Goal: Task Accomplishment & Management: Manage account settings

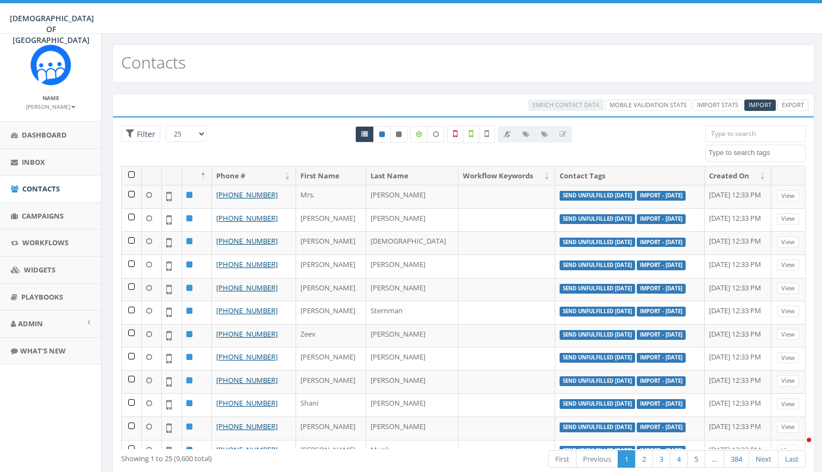
select select
click at [488, 140] on label at bounding box center [487, 134] width 16 height 17
checkbox input "true"
click at [131, 174] on th at bounding box center [132, 175] width 20 height 19
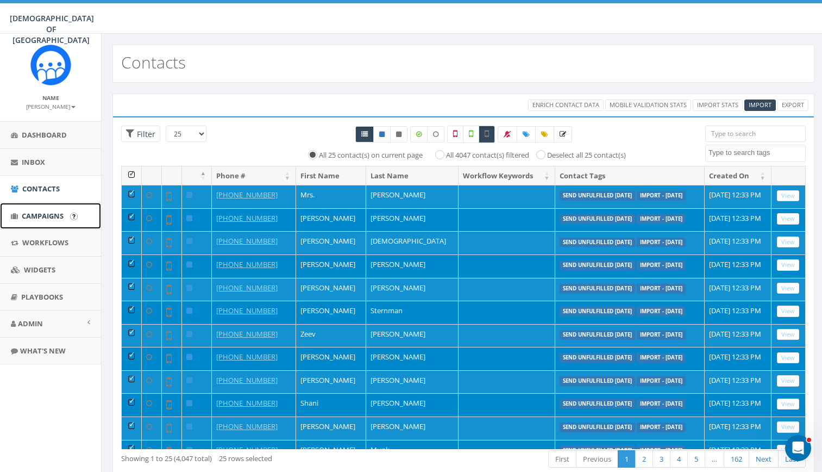
click at [46, 211] on span "Campaigns" at bounding box center [43, 216] width 42 height 10
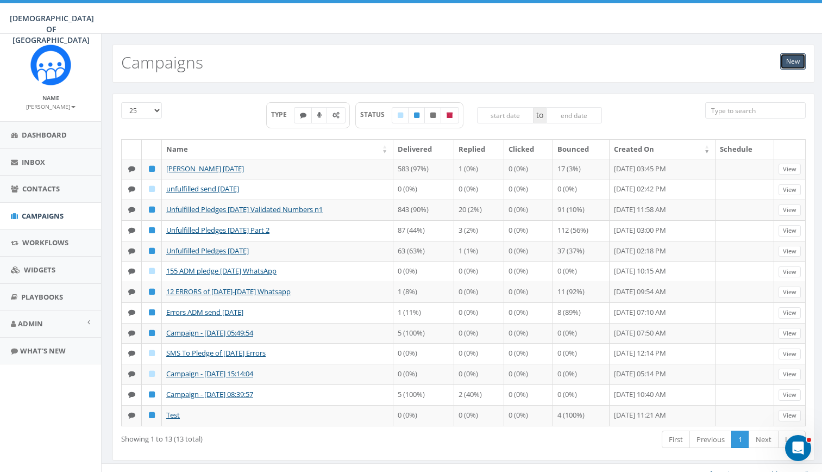
click at [794, 65] on link "New" at bounding box center [794, 61] width 26 height 16
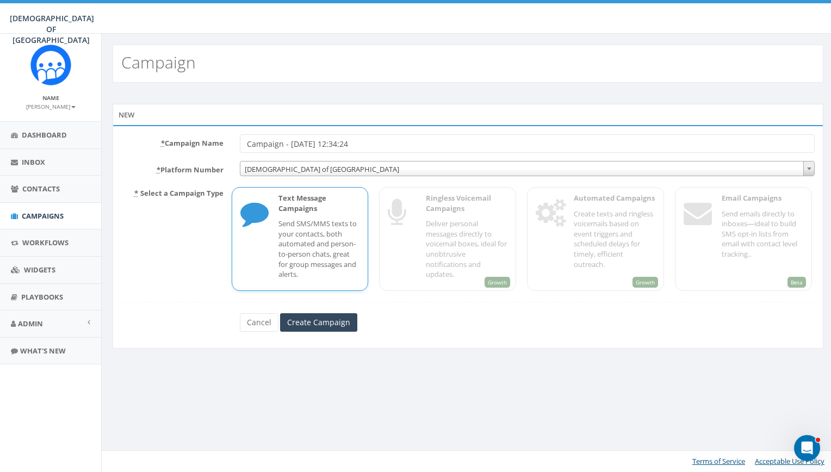
click at [371, 135] on input "Campaign - 08/13/2025, 12:34:24" at bounding box center [527, 143] width 575 height 18
type input "Berdichevsky August 13"
click at [336, 322] on input "Create Campaign" at bounding box center [318, 322] width 77 height 18
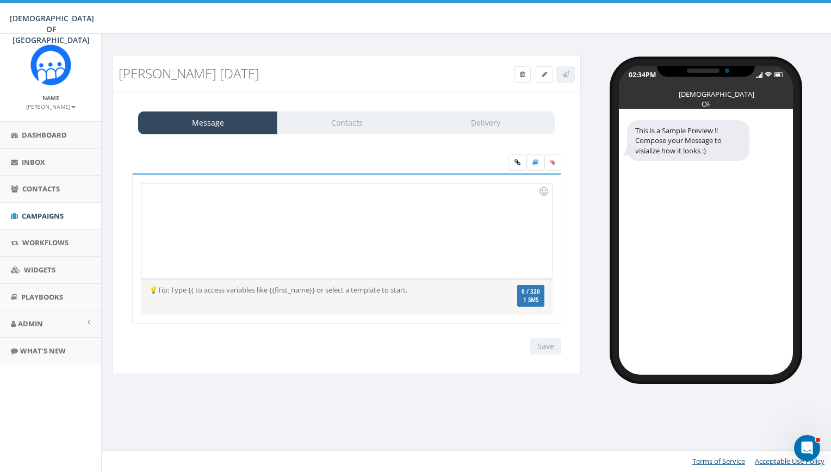
click at [151, 227] on div at bounding box center [346, 230] width 410 height 95
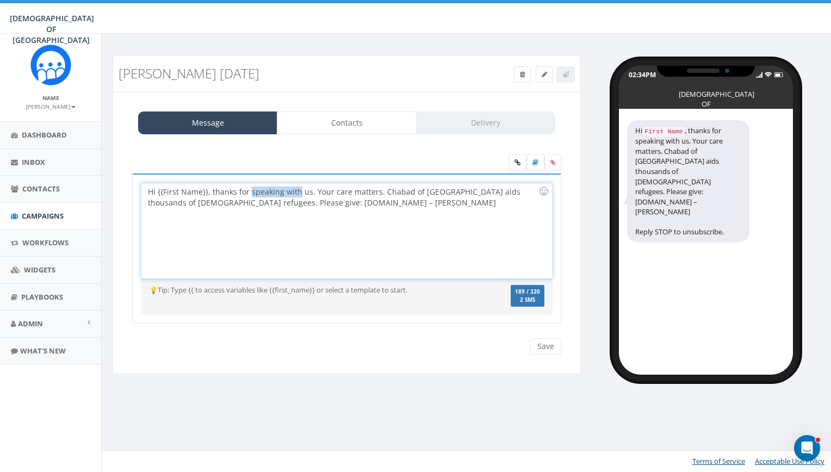
drag, startPoint x: 251, startPoint y: 194, endPoint x: 296, endPoint y: 193, distance: 45.7
click at [296, 193] on div "Hi {{First Name}}, thanks for speaking with us. Your care matters. Chabad of Po…" at bounding box center [346, 230] width 410 height 95
drag, startPoint x: 273, startPoint y: 292, endPoint x: 319, endPoint y: 296, distance: 45.8
click at [319, 296] on div "💡Tip: Type {{ to access variables like {{first_name}} or select a template to s…" at bounding box center [347, 297] width 412 height 25
copy div "{first_name}}"
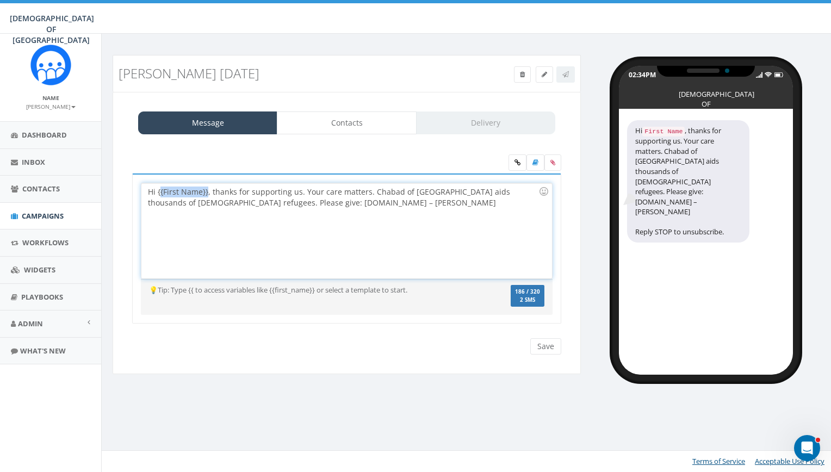
drag, startPoint x: 207, startPoint y: 191, endPoint x: 161, endPoint y: 193, distance: 46.3
click at [161, 193] on div "Hi {{First Name}}, thanks for supporting us. Your care matters. Chabad of Polan…" at bounding box center [346, 230] width 410 height 95
click at [703, 357] on div "Hi first_name , thanks for supporting us. Your care matters. Chabad of Poland a…" at bounding box center [706, 241] width 174 height 265
click at [523, 295] on label "186 / 320 2 SMS" at bounding box center [527, 296] width 34 height 22
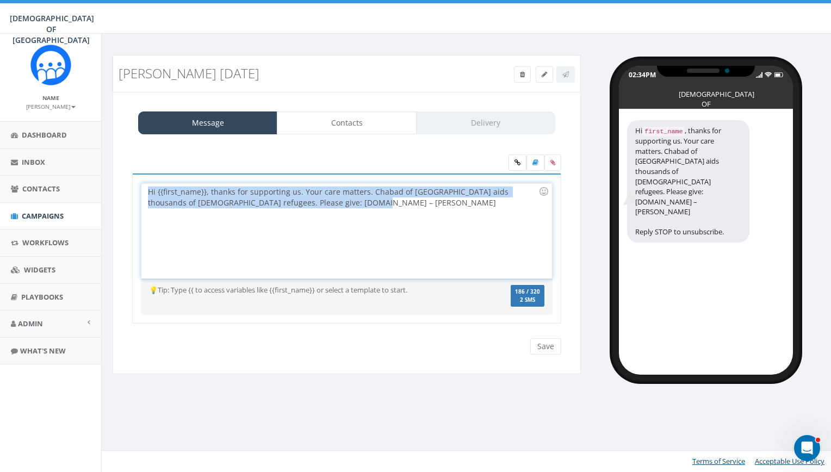
drag, startPoint x: 344, startPoint y: 203, endPoint x: 142, endPoint y: 180, distance: 202.4
click at [142, 180] on div "Hi {{first_name}}, thanks for supporting us. Your care matters. Chabad of Polan…" at bounding box center [346, 248] width 429 height 151
copy div "Hi {{first_name}}, thanks for supporting us. Your care matters. Chabad of Polan…"
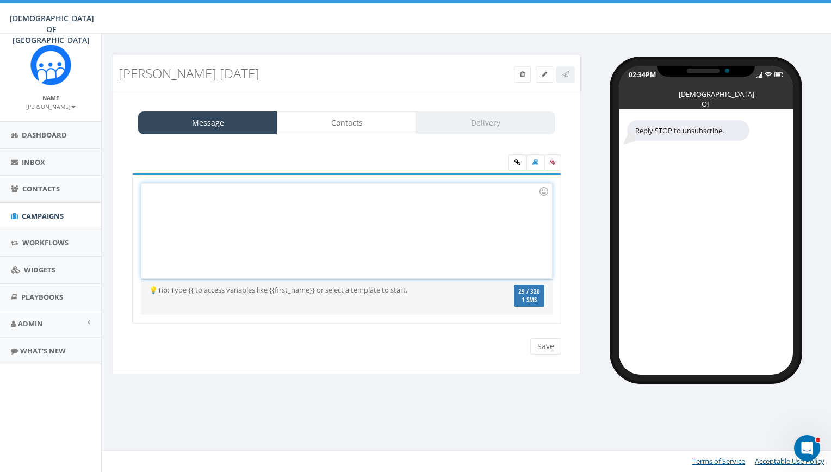
click at [183, 199] on div at bounding box center [346, 230] width 410 height 95
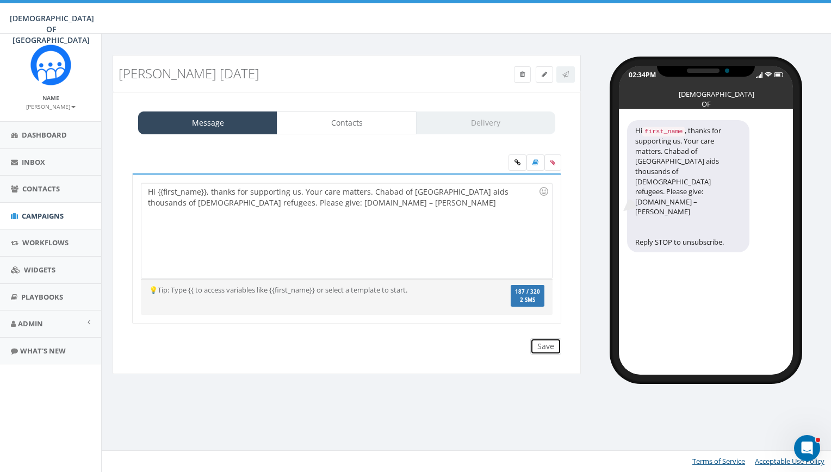
click at [539, 343] on input "Save" at bounding box center [545, 346] width 31 height 16
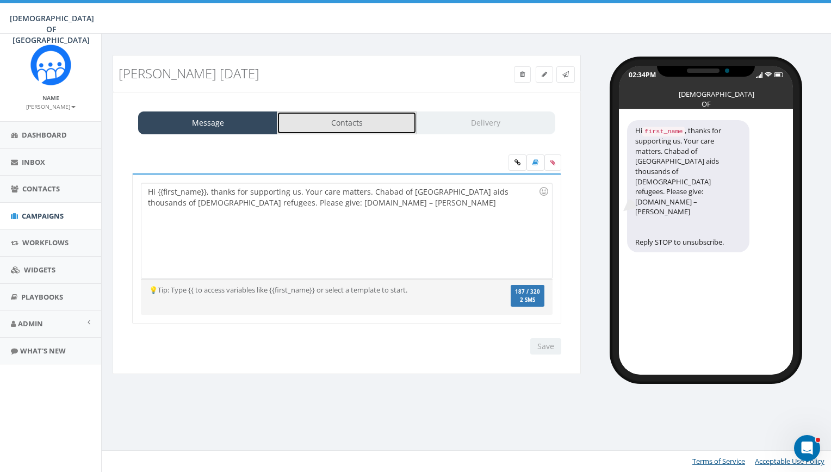
click at [363, 113] on link "Contacts" at bounding box center [346, 122] width 139 height 23
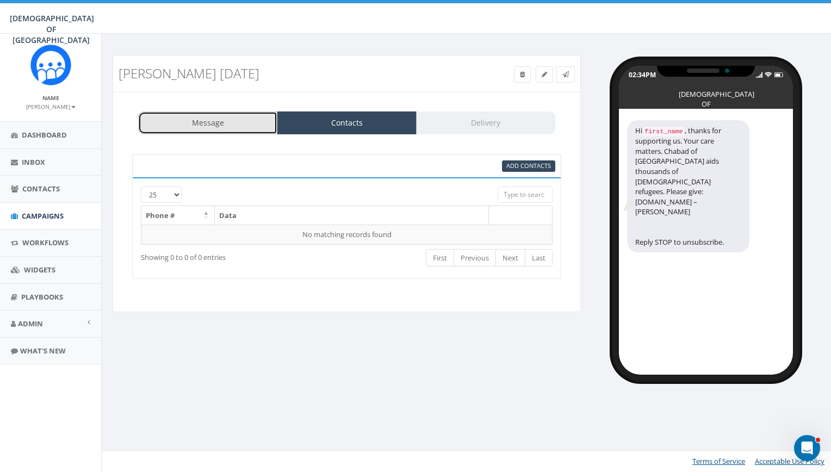
click at [232, 123] on link "Message" at bounding box center [207, 122] width 139 height 23
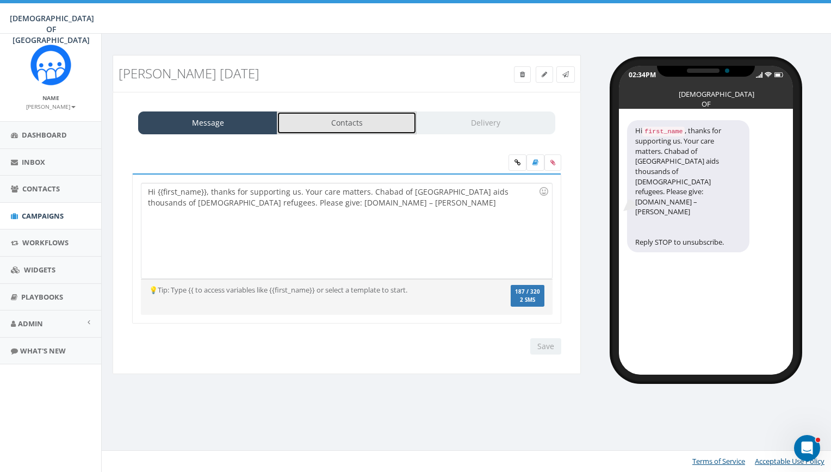
click at [320, 127] on link "Contacts" at bounding box center [346, 122] width 139 height 23
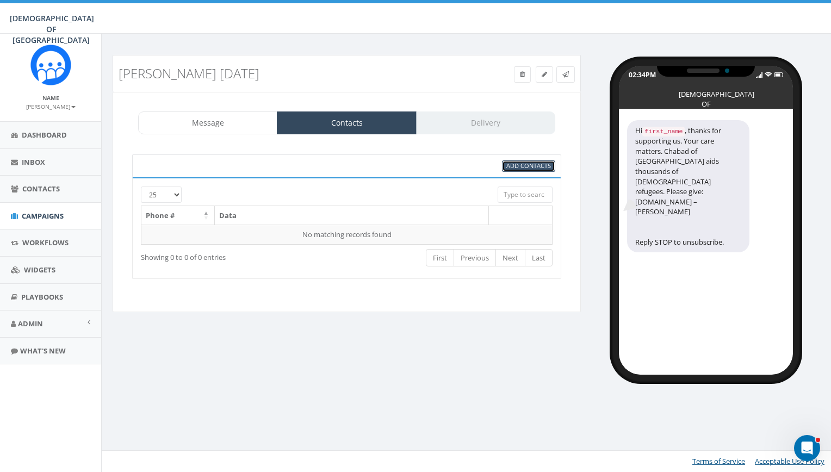
click at [532, 164] on span "Add Contacts" at bounding box center [528, 165] width 45 height 8
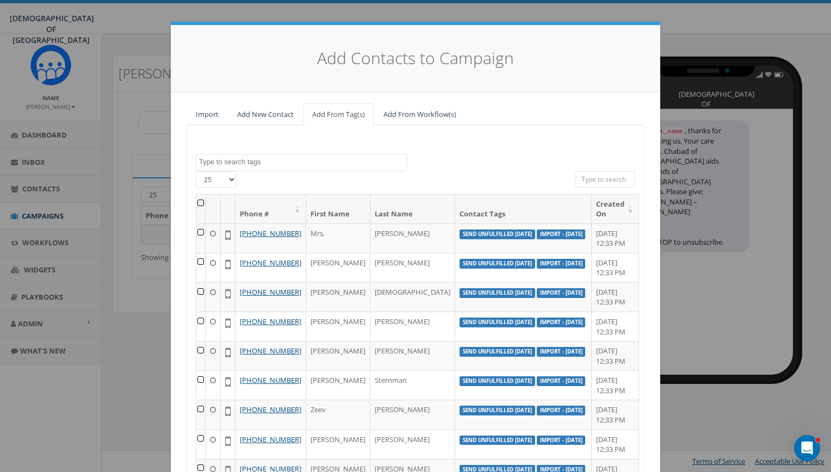
click at [296, 155] on span at bounding box center [301, 162] width 211 height 17
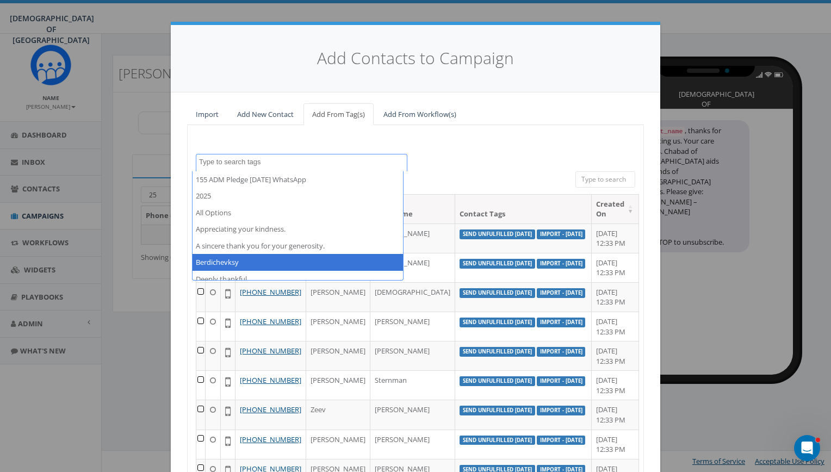
select select "Berdichevksy"
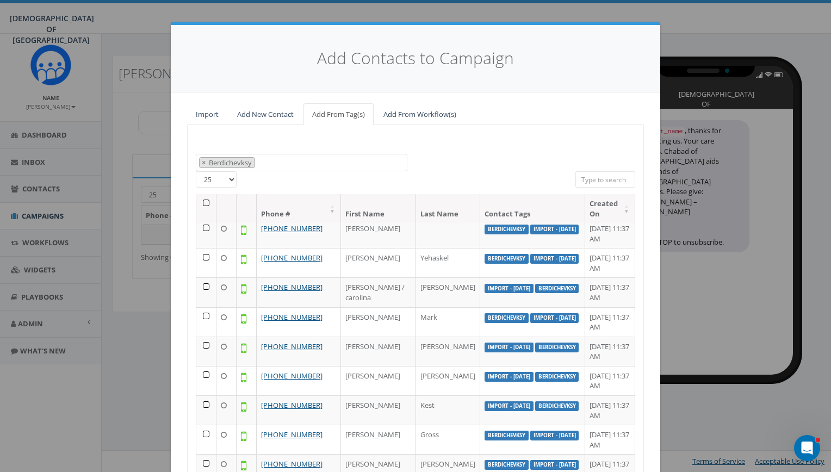
scroll to position [114, 0]
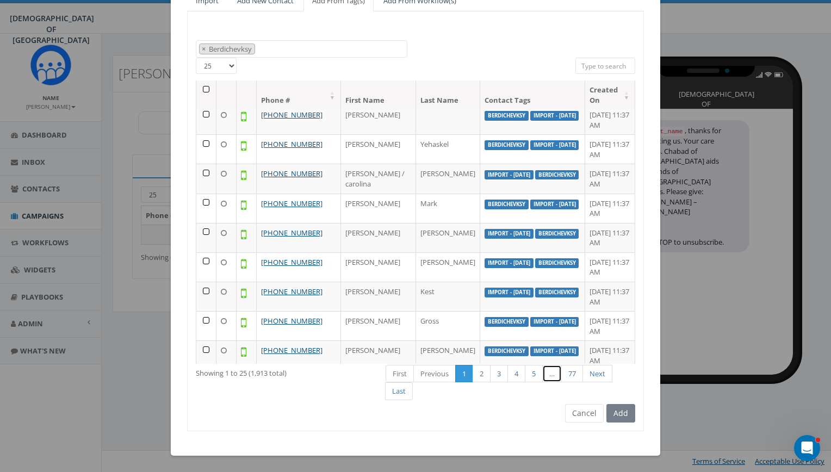
click at [549, 379] on link "…" at bounding box center [552, 374] width 20 height 18
click at [533, 377] on link "5" at bounding box center [534, 374] width 18 height 18
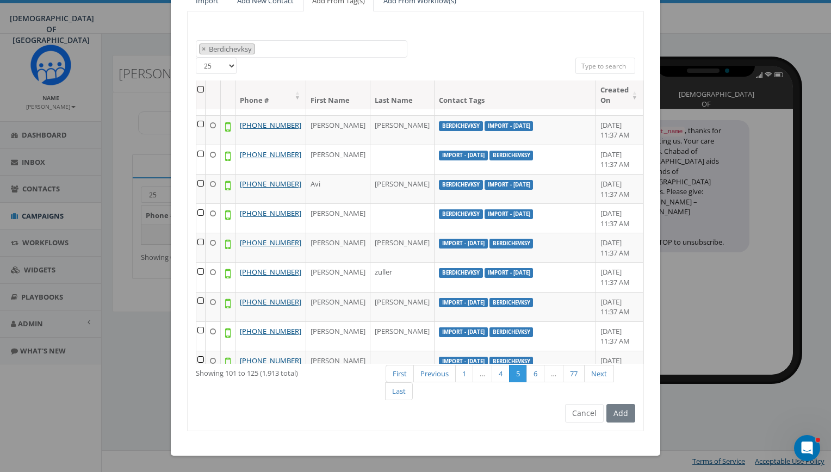
scroll to position [485, 0]
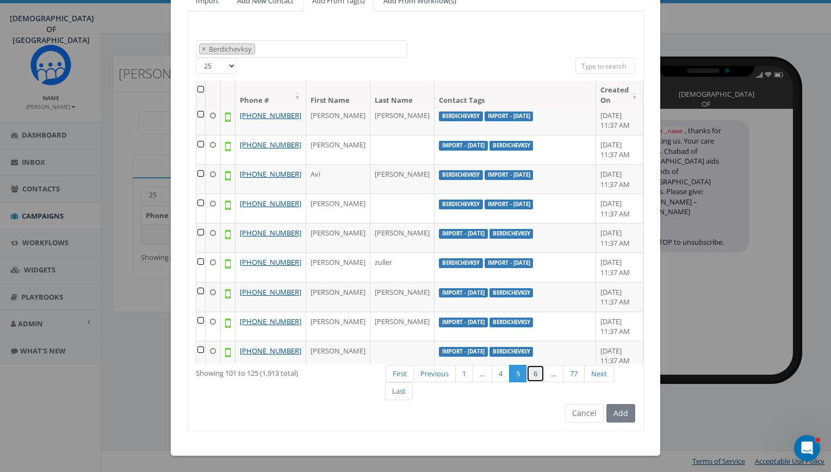
click at [535, 377] on link "6" at bounding box center [535, 374] width 18 height 18
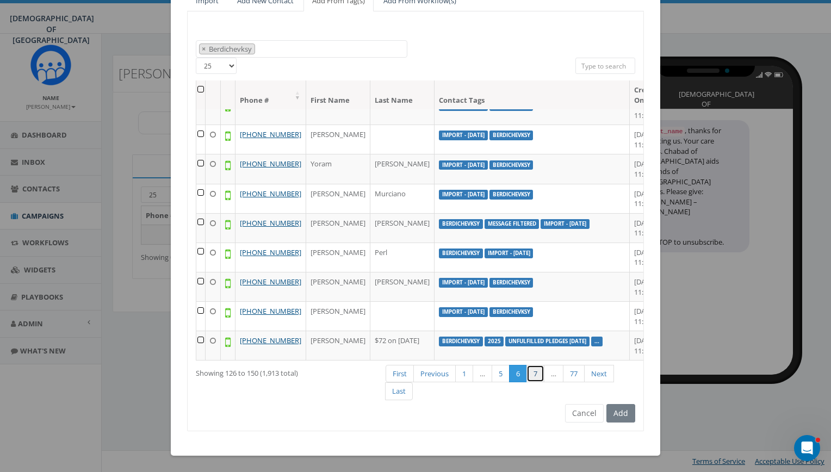
click at [535, 375] on link "7" at bounding box center [535, 374] width 18 height 18
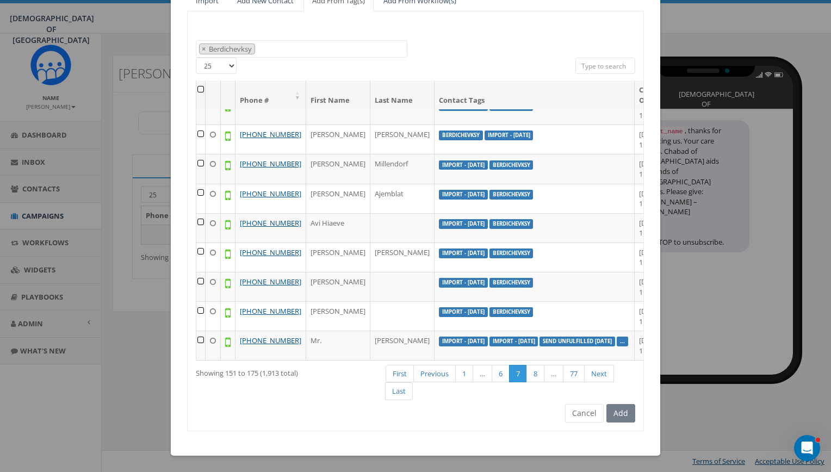
click at [198, 90] on th at bounding box center [200, 94] width 9 height 29
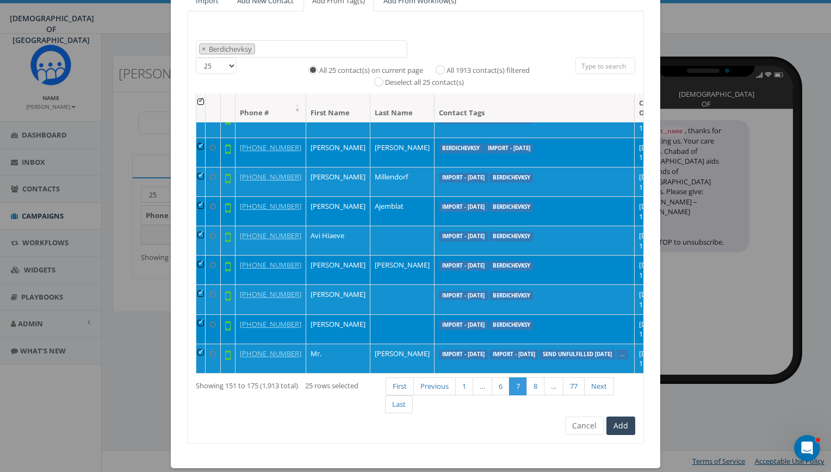
click at [226, 63] on select "25 50 100" at bounding box center [216, 66] width 41 height 16
select select "100"
click at [196, 58] on select "25 50 100" at bounding box center [216, 66] width 41 height 16
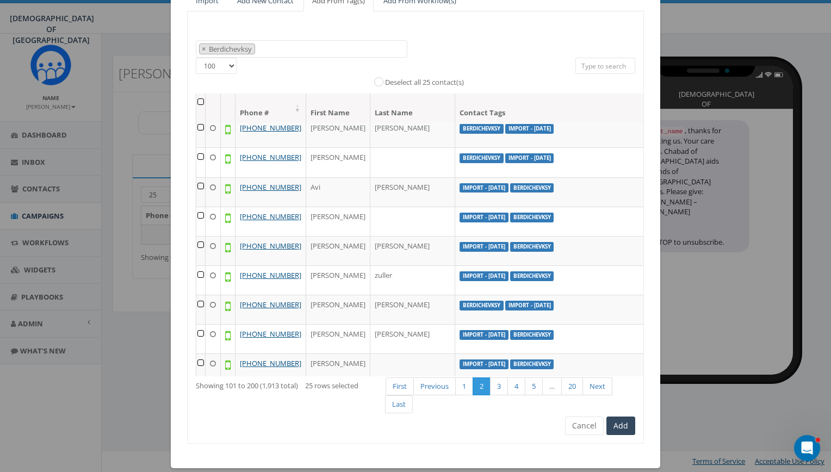
click at [196, 102] on th at bounding box center [200, 108] width 9 height 29
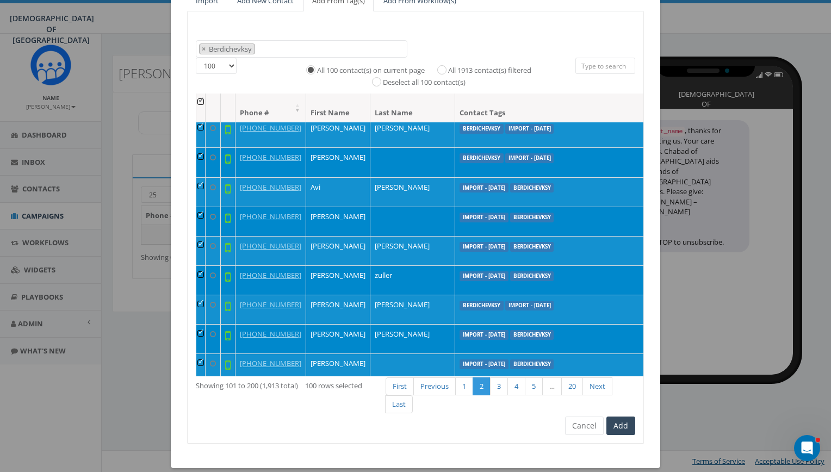
click at [197, 99] on th at bounding box center [200, 108] width 9 height 29
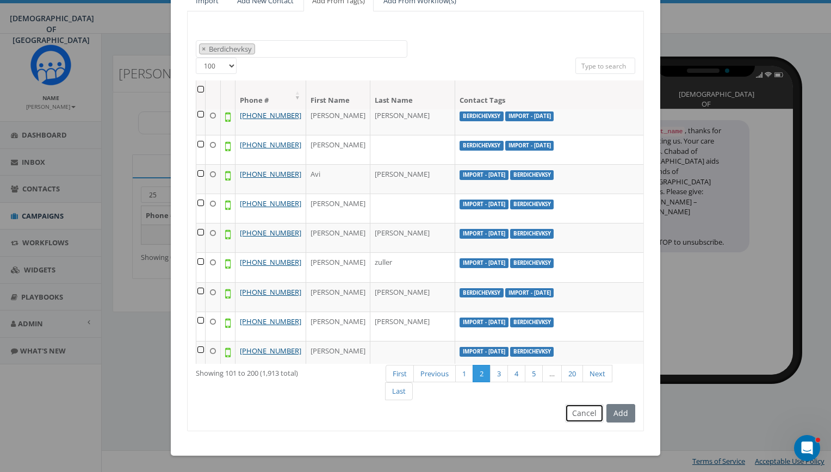
click at [580, 412] on button "Cancel" at bounding box center [584, 413] width 39 height 18
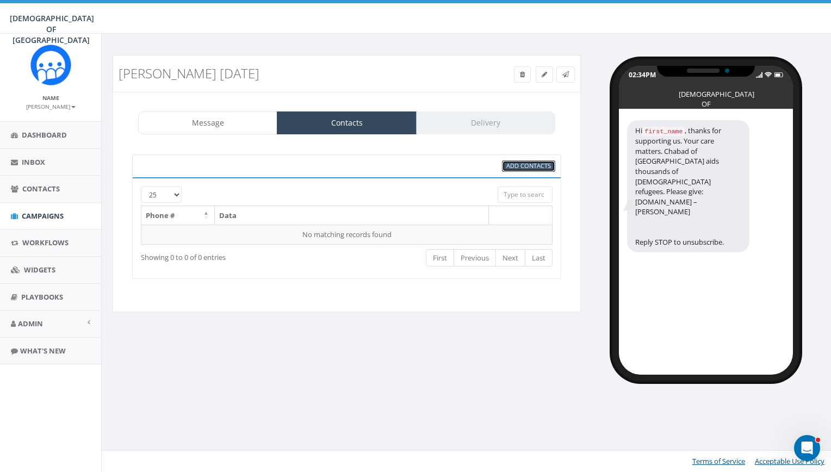
click at [524, 167] on span "Add Contacts" at bounding box center [528, 165] width 45 height 8
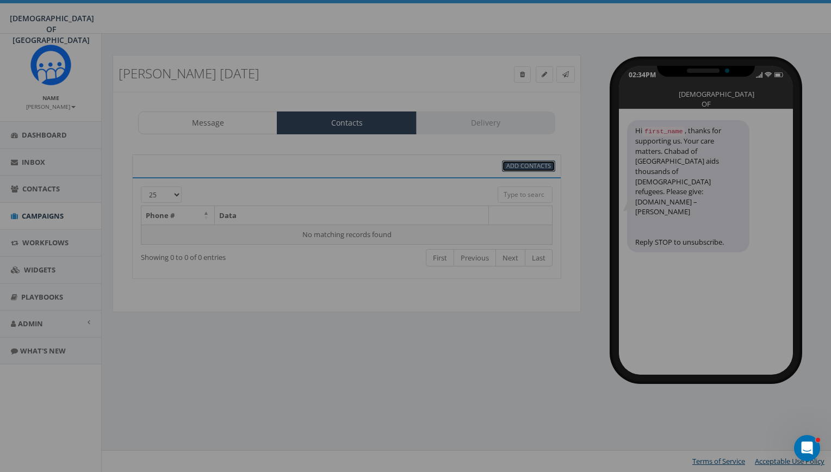
select select
select select "100"
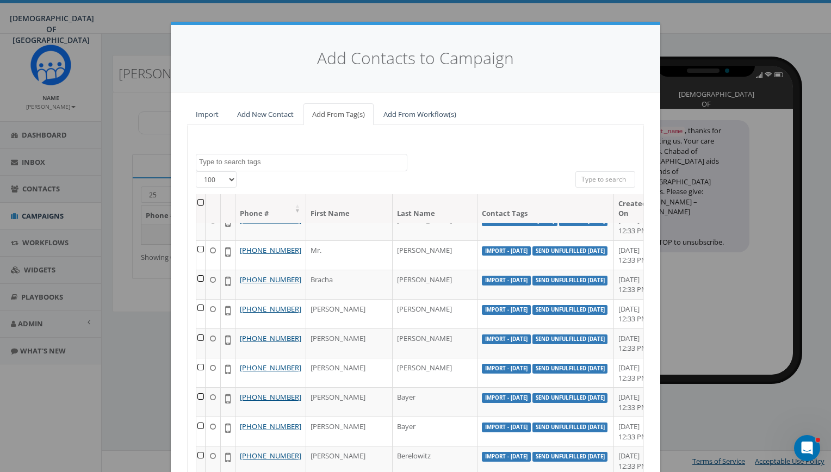
scroll to position [113, 0]
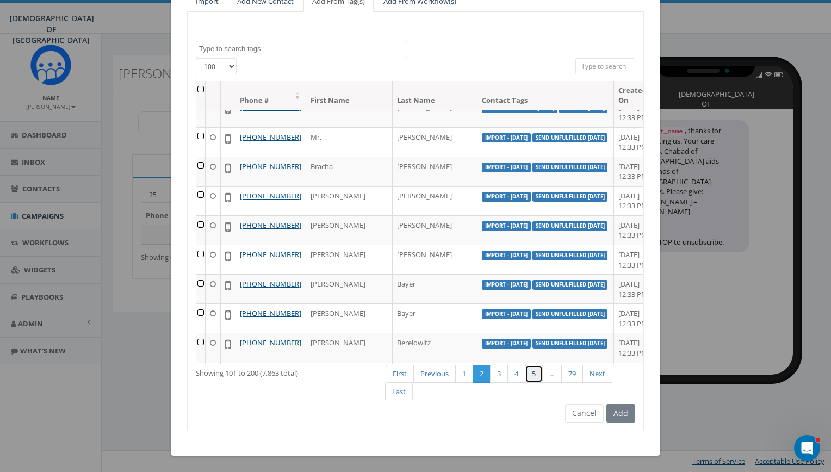
click at [535, 373] on link "5" at bounding box center [534, 374] width 18 height 18
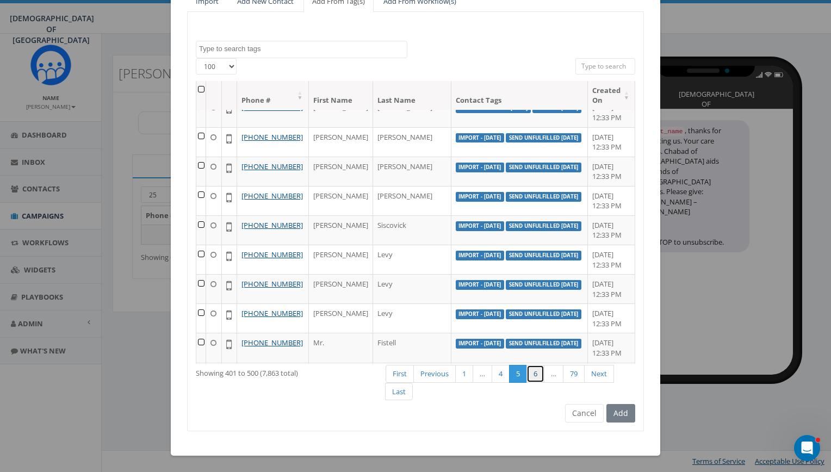
click at [535, 373] on link "6" at bounding box center [535, 374] width 18 height 18
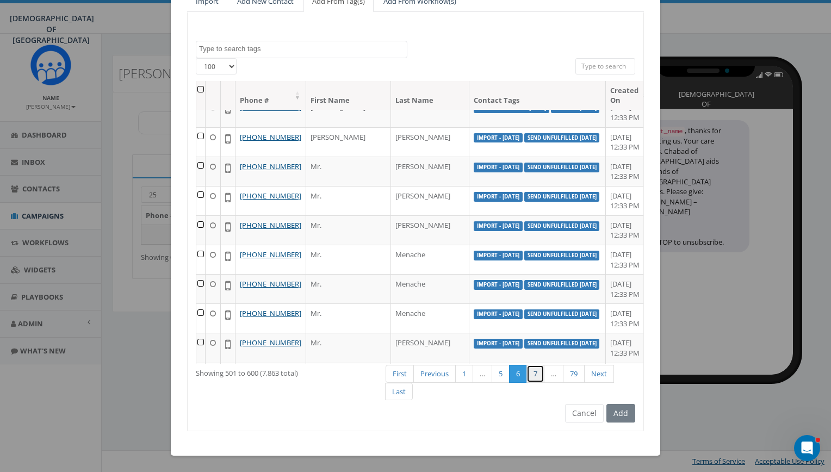
click at [535, 373] on link "7" at bounding box center [535, 374] width 18 height 18
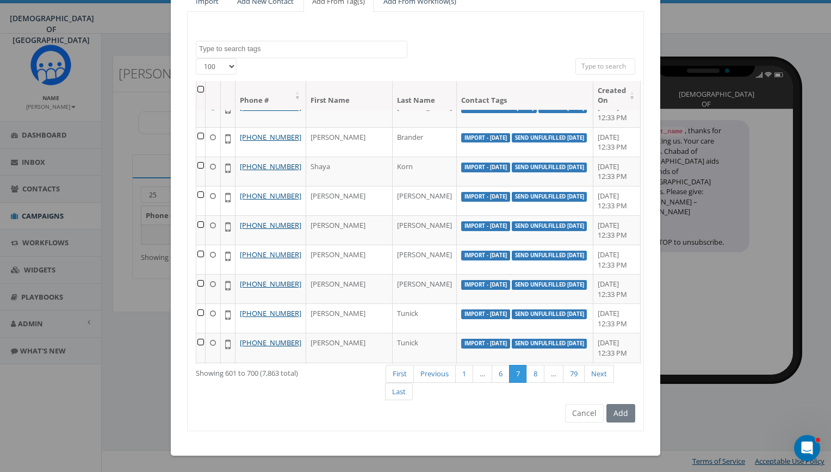
click at [203, 88] on th at bounding box center [200, 95] width 9 height 29
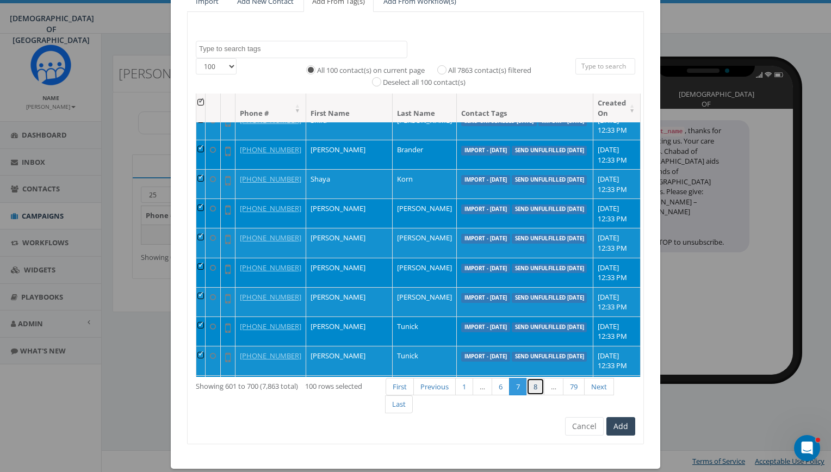
click at [534, 384] on link "8" at bounding box center [535, 387] width 18 height 18
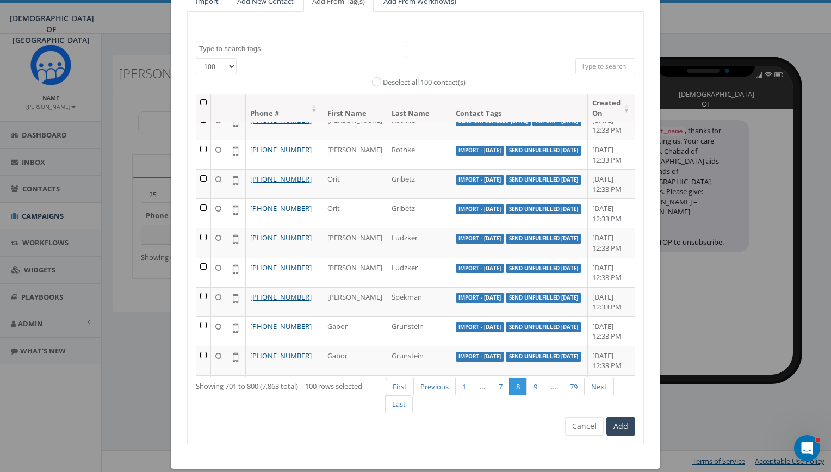
click at [199, 102] on th at bounding box center [203, 108] width 15 height 29
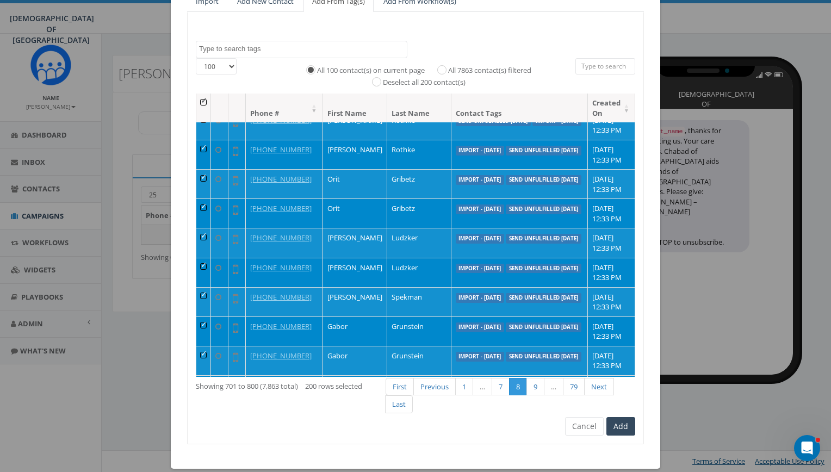
scroll to position [99, 0]
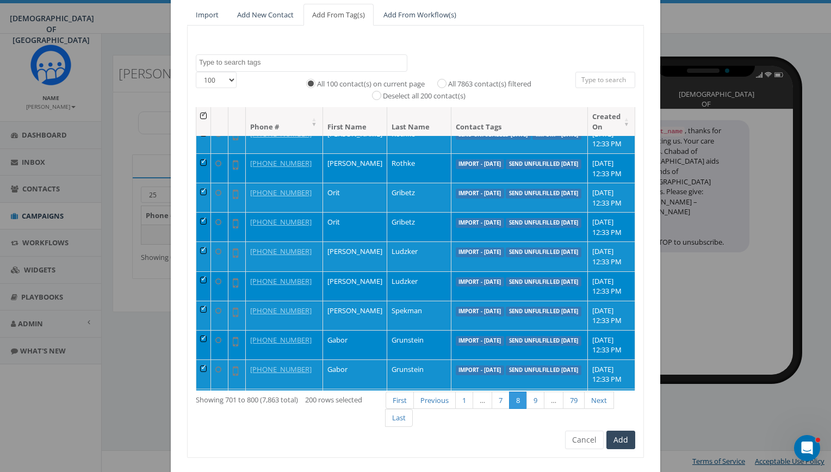
click at [199, 116] on th at bounding box center [203, 121] width 15 height 29
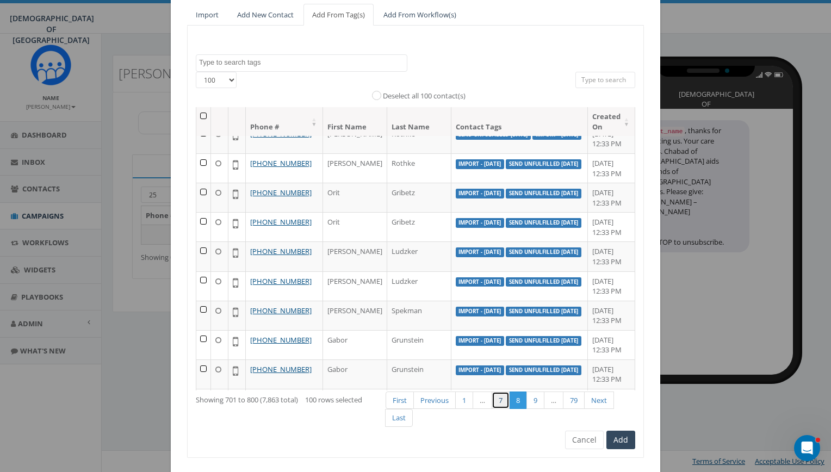
click at [497, 394] on link "7" at bounding box center [500, 400] width 18 height 18
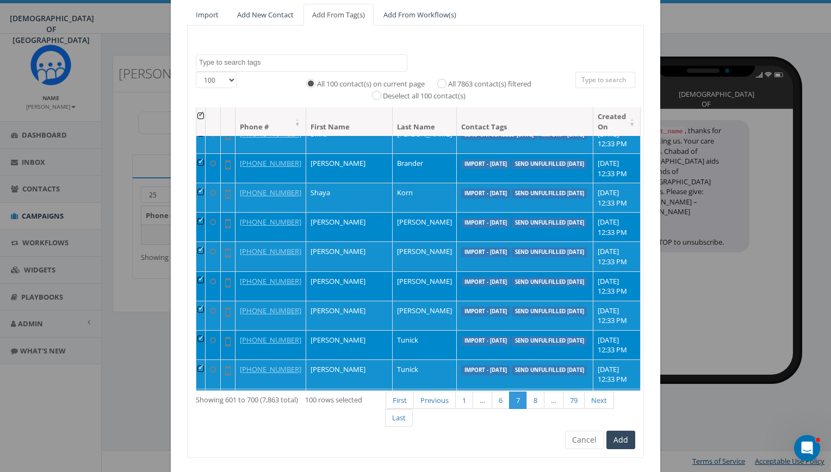
click at [200, 115] on th at bounding box center [200, 121] width 9 height 29
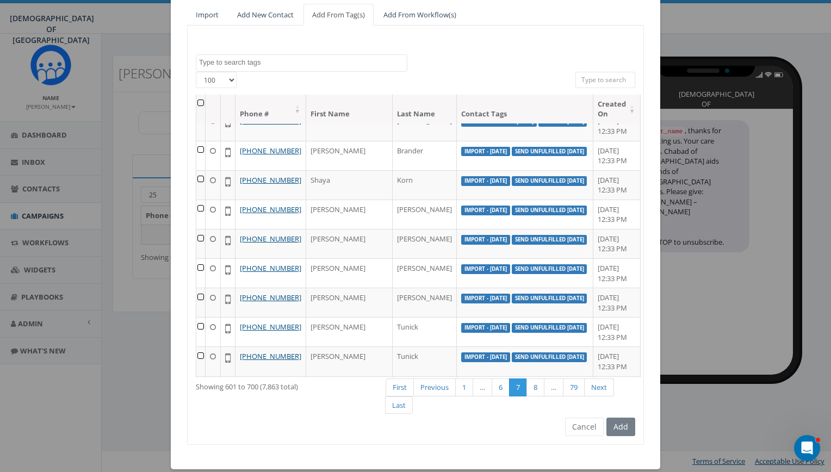
click at [321, 419] on div "155 ADM Pledge July 23 WhatsApp 2025 All Options Appreciating your kindness. A …" at bounding box center [415, 235] width 457 height 419
click at [197, 111] on td at bounding box center [200, 96] width 9 height 29
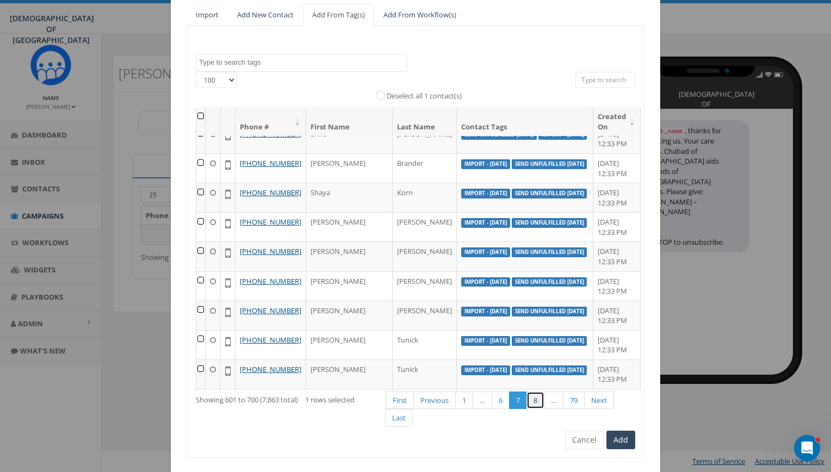
click at [531, 402] on link "8" at bounding box center [535, 400] width 18 height 18
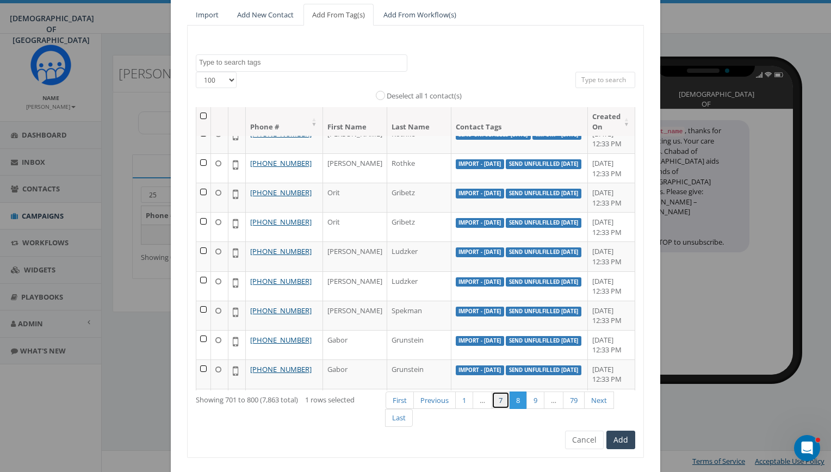
click at [496, 399] on link "7" at bounding box center [500, 400] width 18 height 18
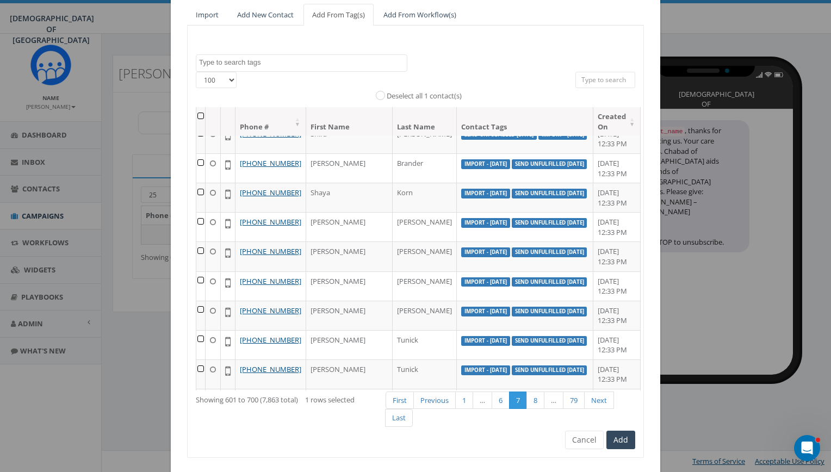
click at [200, 124] on td at bounding box center [200, 109] width 9 height 29
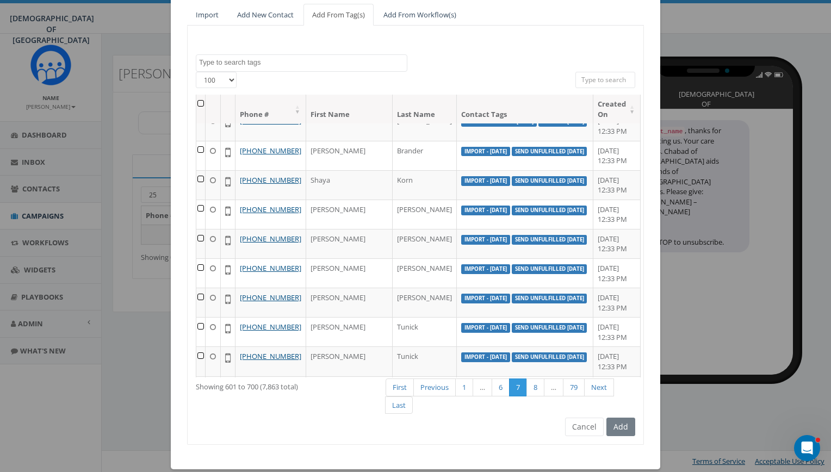
click at [247, 58] on textarea "Search" at bounding box center [303, 63] width 208 height 10
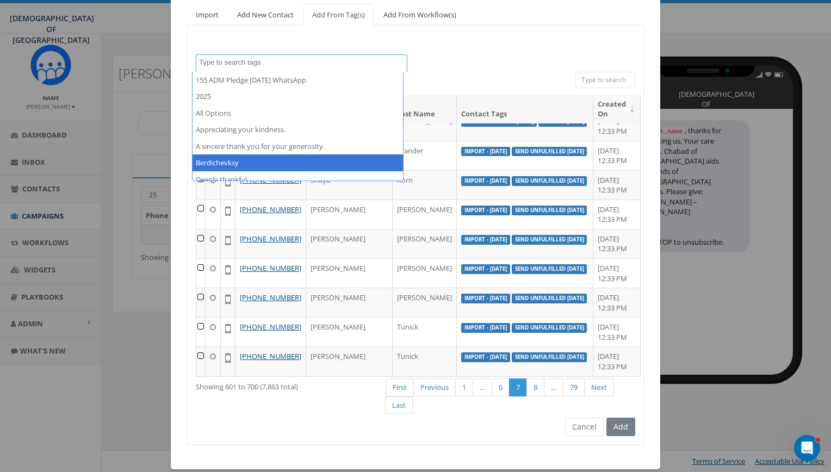
select select "Berdichevksy"
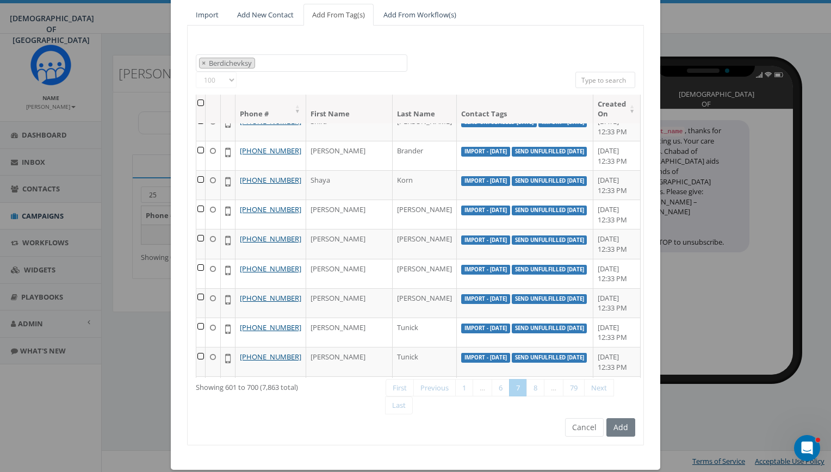
scroll to position [49, 0]
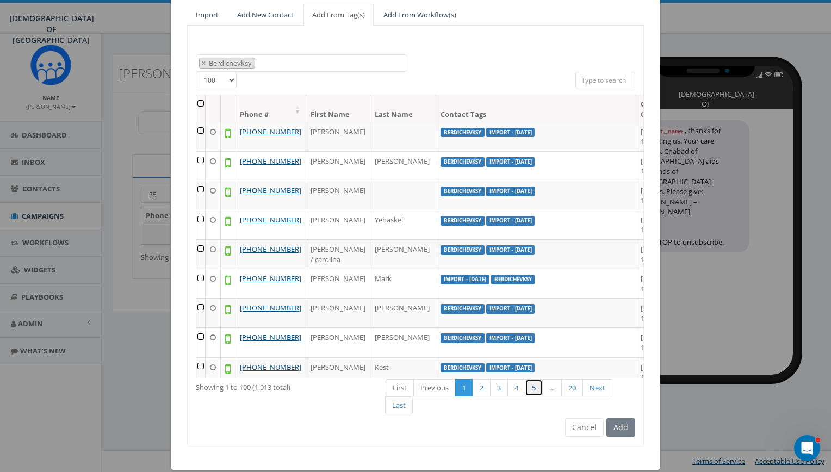
click at [528, 392] on link "5" at bounding box center [534, 388] width 18 height 18
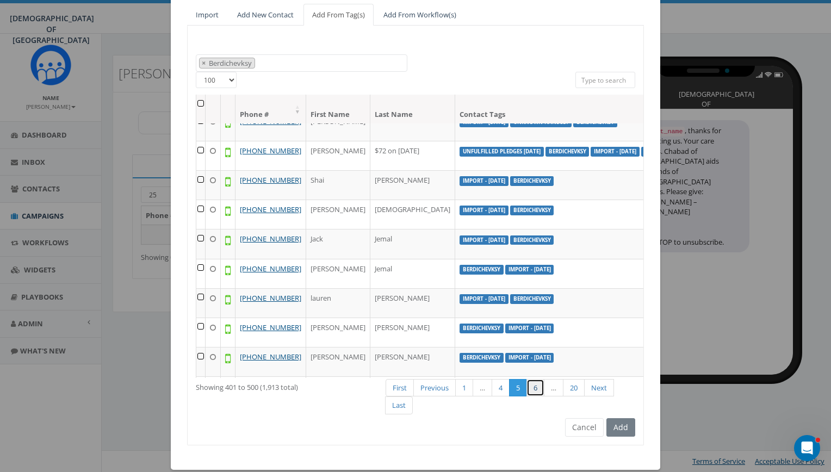
click at [536, 391] on link "6" at bounding box center [535, 388] width 18 height 18
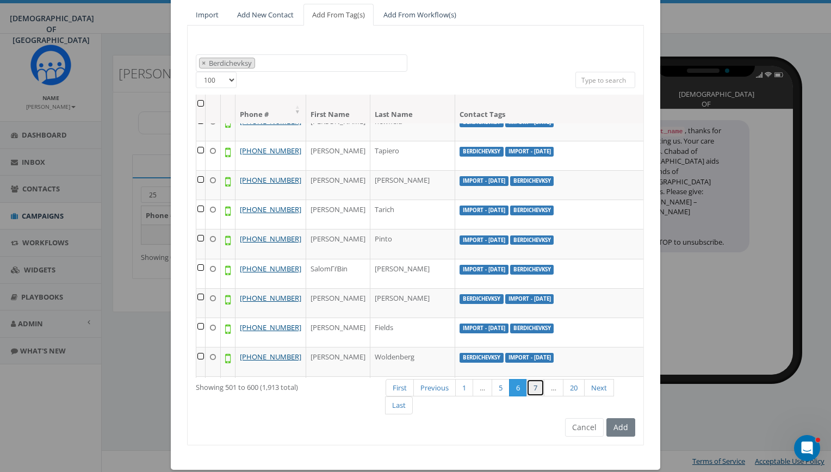
click at [536, 391] on link "7" at bounding box center [535, 388] width 18 height 18
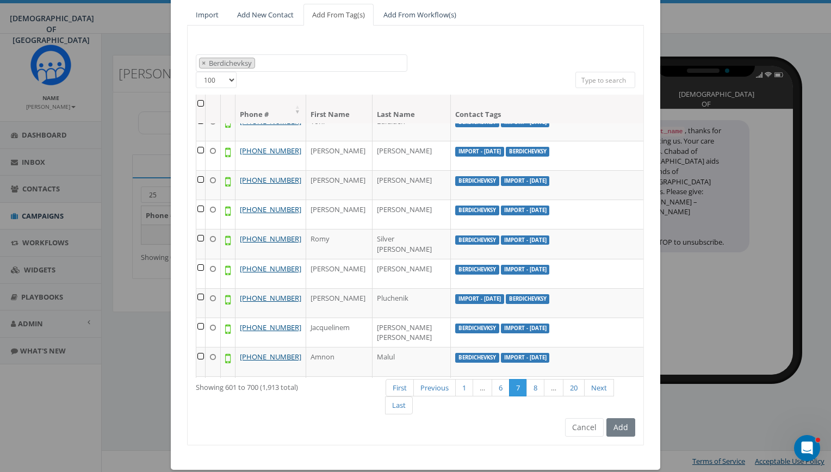
click at [197, 101] on th at bounding box center [200, 109] width 9 height 29
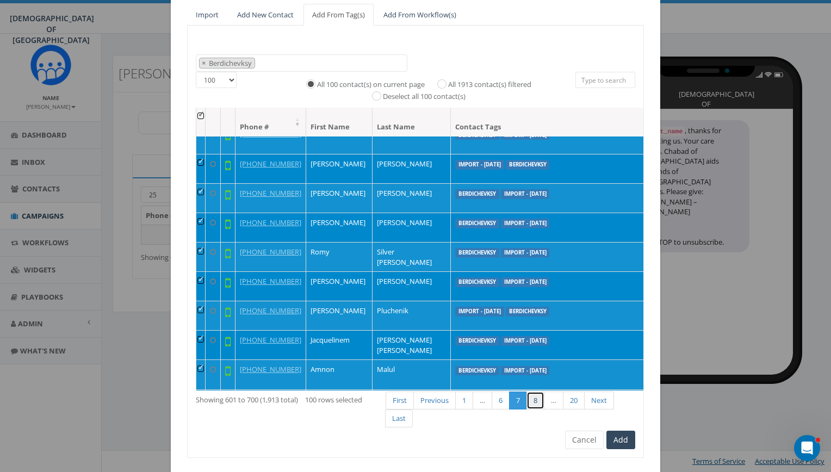
click at [531, 402] on link "8" at bounding box center [535, 400] width 18 height 18
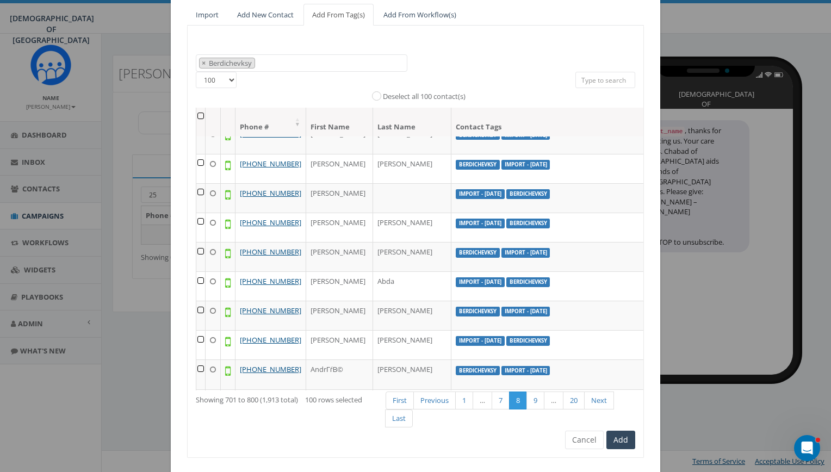
click at [197, 116] on th at bounding box center [200, 122] width 9 height 29
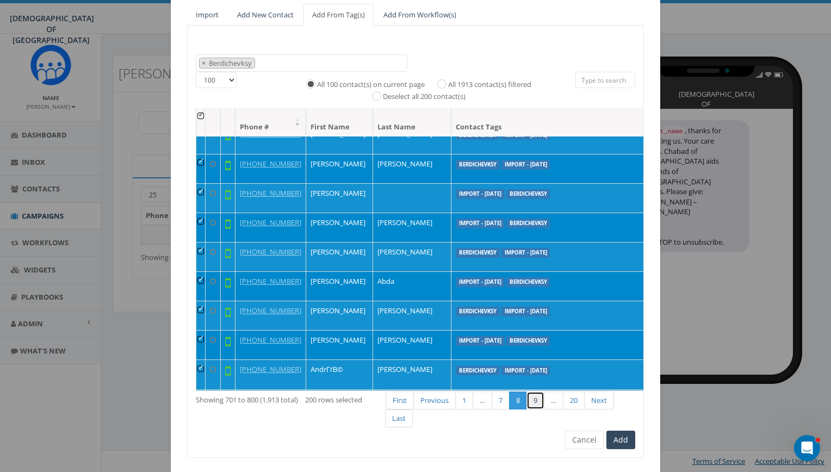
click at [533, 404] on link "9" at bounding box center [535, 400] width 18 height 18
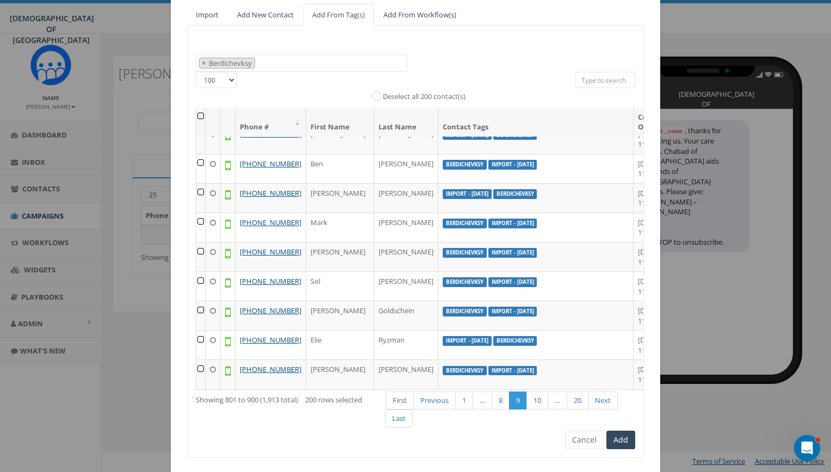
click at [198, 113] on th at bounding box center [200, 122] width 9 height 29
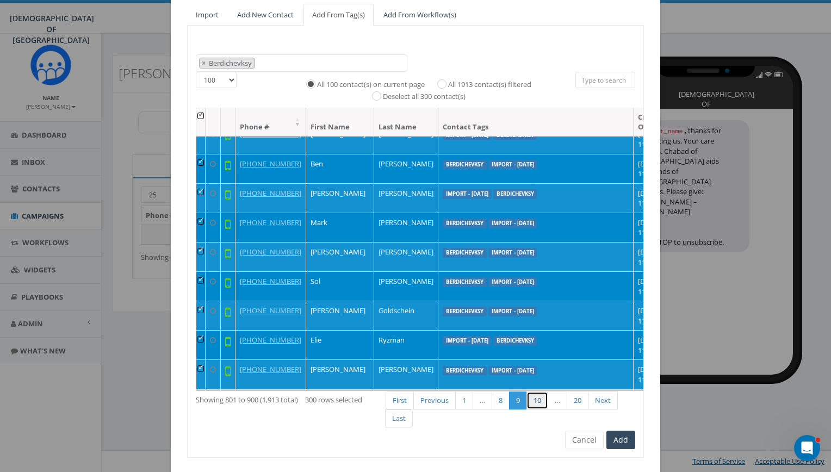
click at [527, 400] on link "10" at bounding box center [537, 400] width 22 height 18
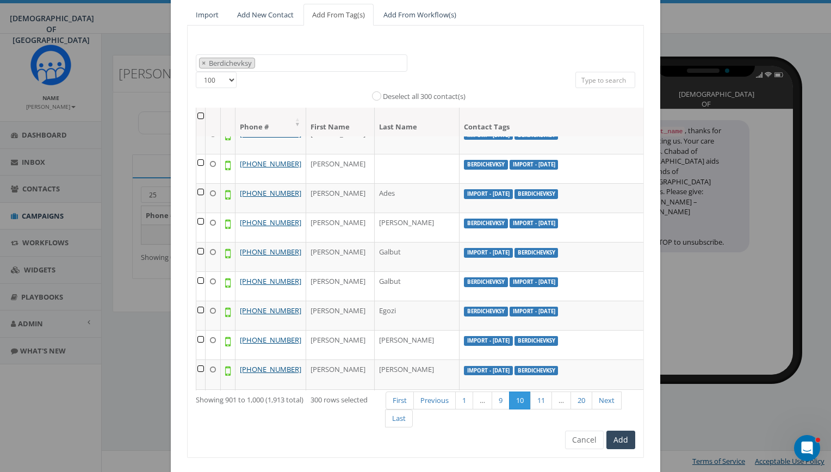
click at [198, 116] on th at bounding box center [200, 122] width 9 height 29
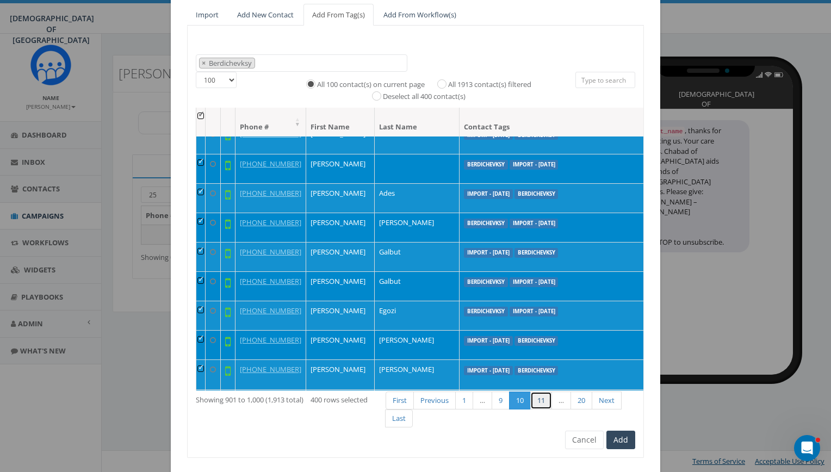
click at [538, 402] on link "11" at bounding box center [541, 400] width 22 height 18
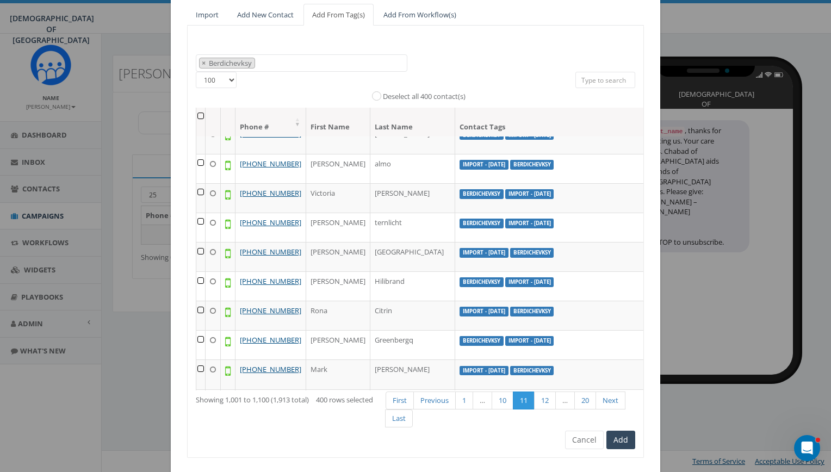
click at [197, 119] on th at bounding box center [200, 122] width 9 height 29
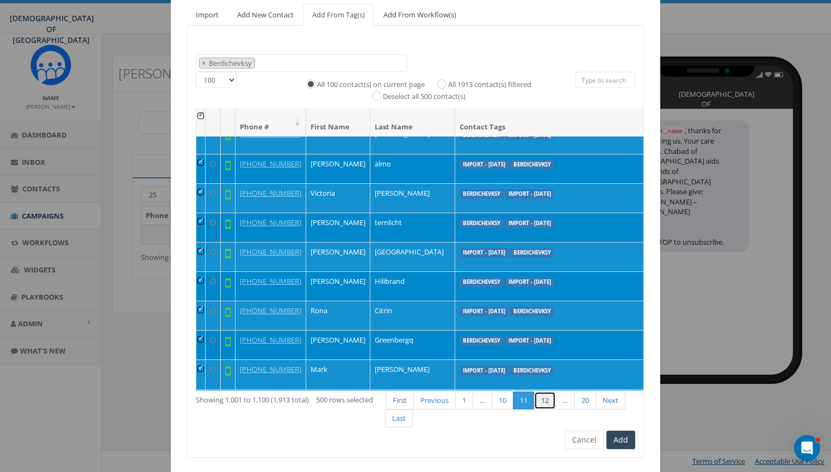
click at [541, 406] on link "12" at bounding box center [545, 400] width 22 height 18
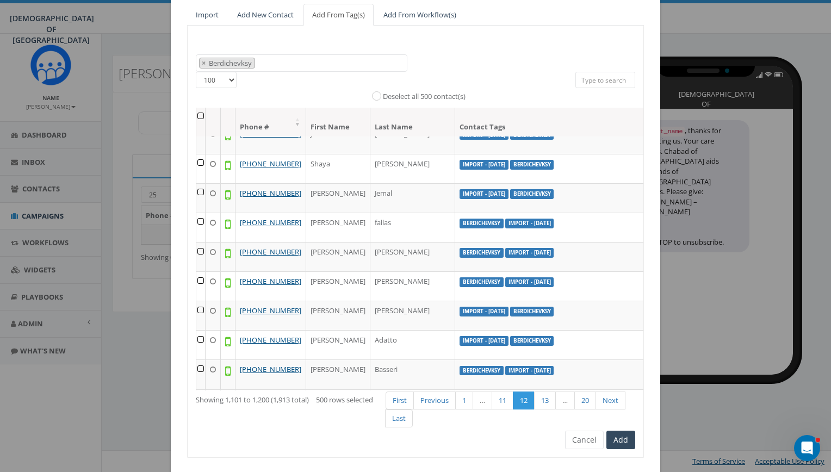
click at [196, 112] on th at bounding box center [200, 122] width 9 height 29
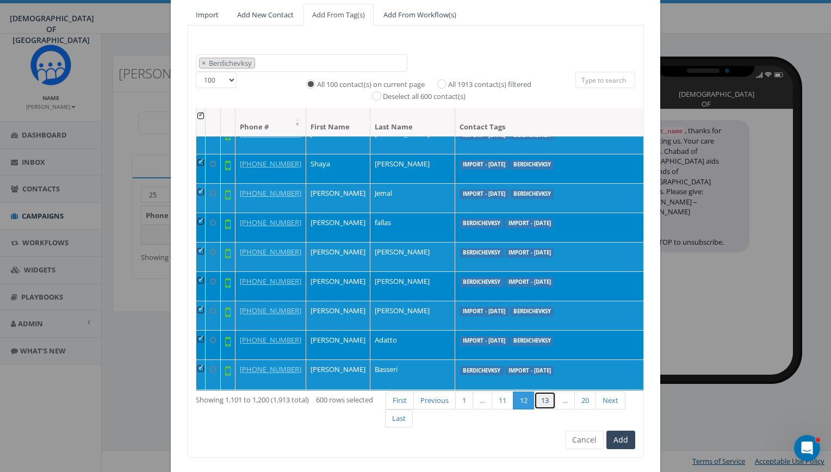
click at [540, 402] on link "13" at bounding box center [545, 400] width 22 height 18
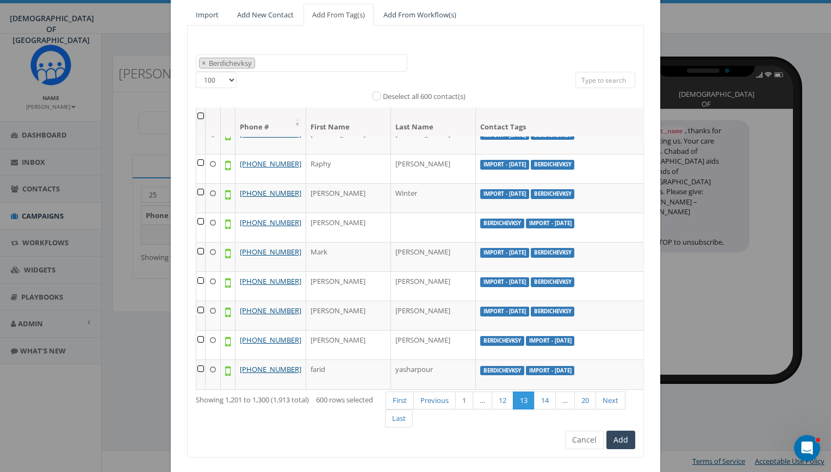
click at [196, 115] on th at bounding box center [200, 122] width 9 height 29
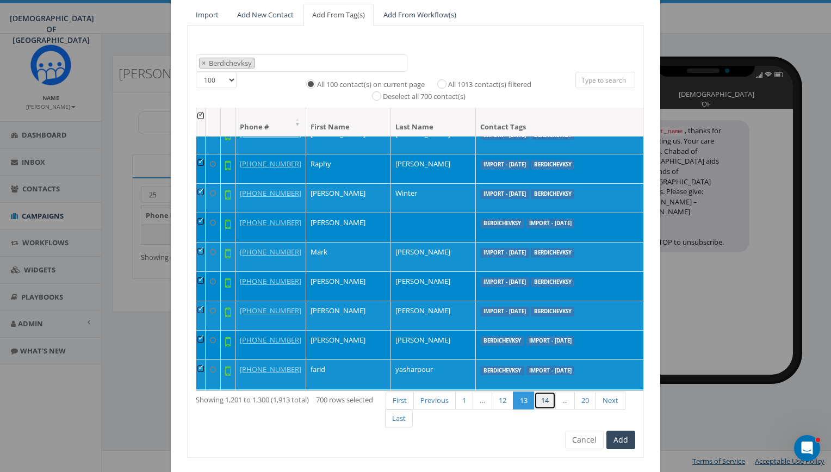
click at [547, 397] on link "14" at bounding box center [545, 400] width 22 height 18
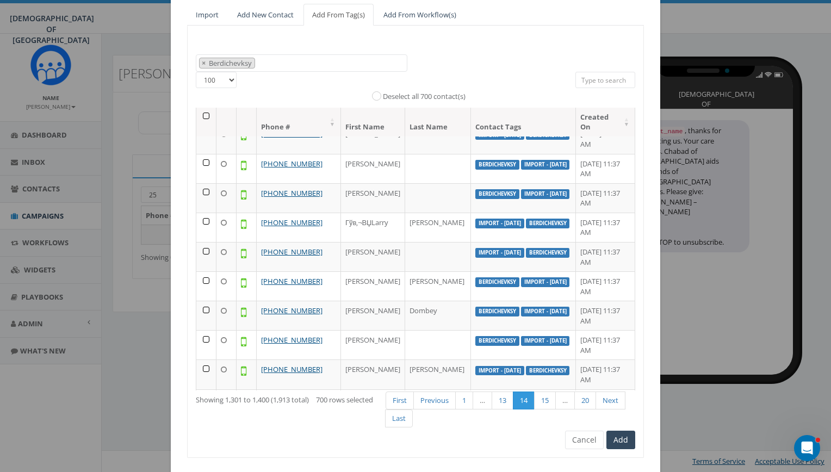
click at [203, 113] on th at bounding box center [206, 122] width 20 height 29
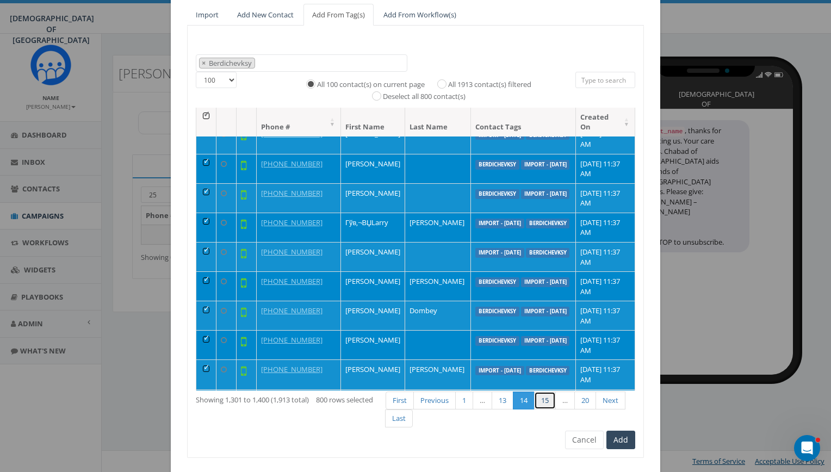
click at [543, 407] on link "15" at bounding box center [545, 400] width 22 height 18
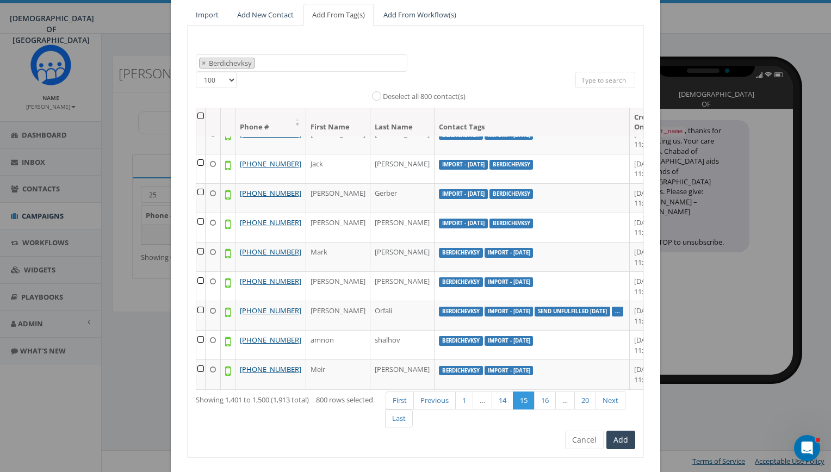
click at [196, 116] on th at bounding box center [200, 122] width 9 height 29
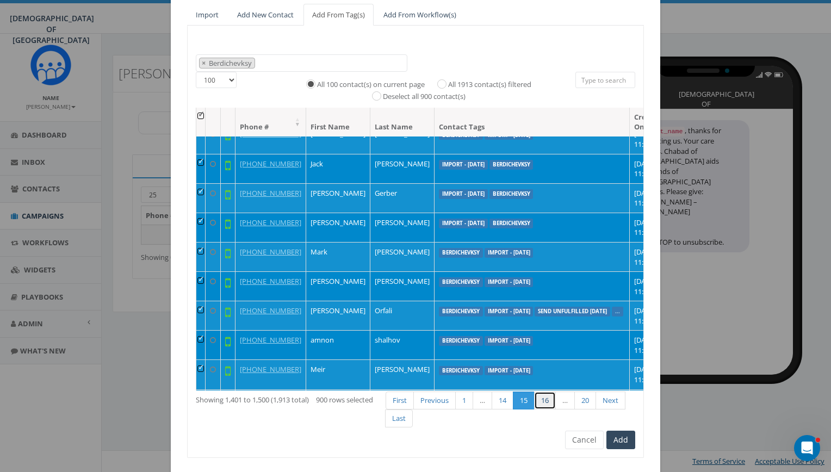
click at [544, 407] on link "16" at bounding box center [545, 400] width 22 height 18
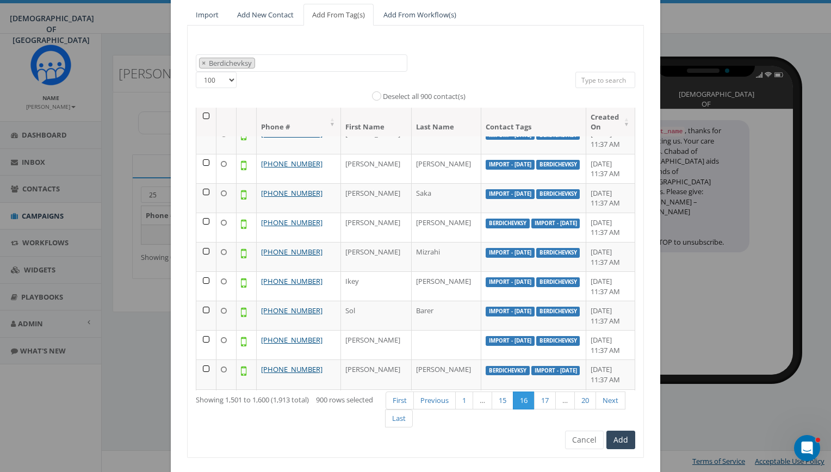
click at [201, 117] on th at bounding box center [206, 122] width 20 height 29
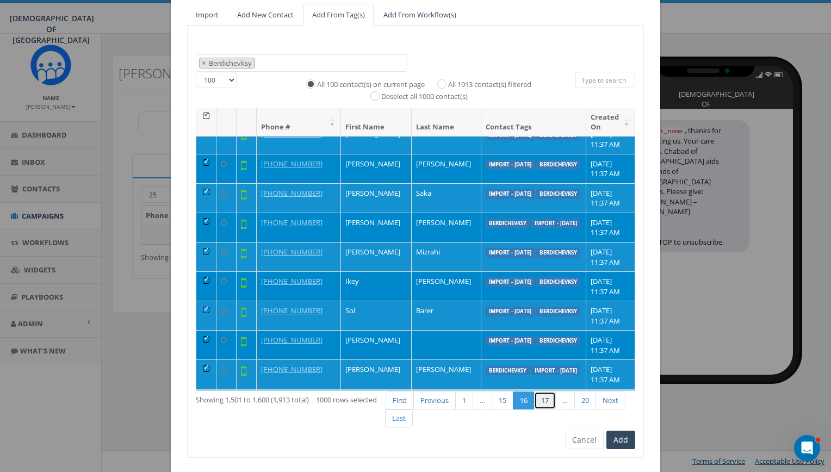
click at [537, 401] on link "17" at bounding box center [545, 400] width 22 height 18
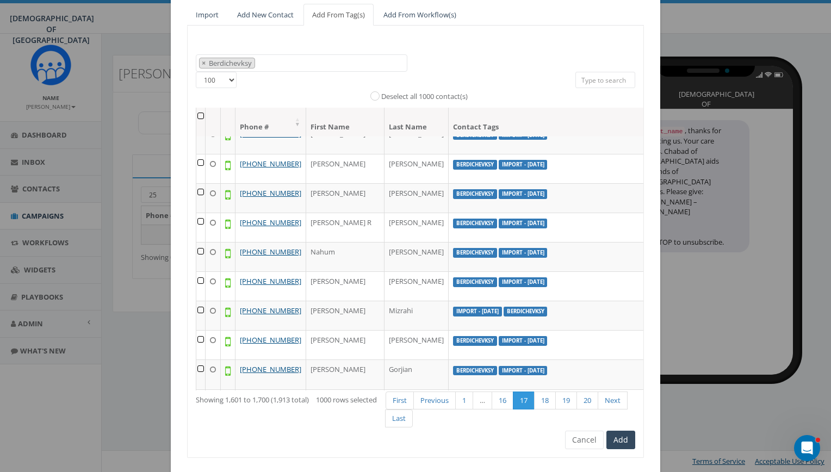
click at [205, 115] on th at bounding box center [212, 122] width 15 height 29
click at [196, 115] on th at bounding box center [200, 122] width 9 height 29
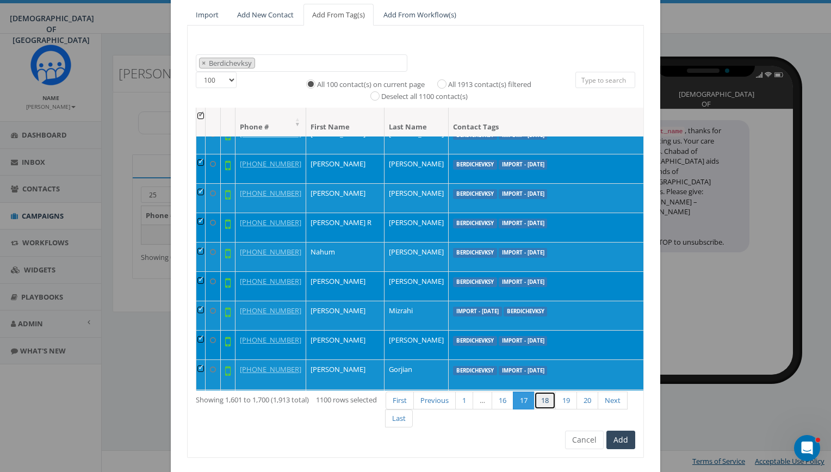
click at [539, 405] on link "18" at bounding box center [545, 400] width 22 height 18
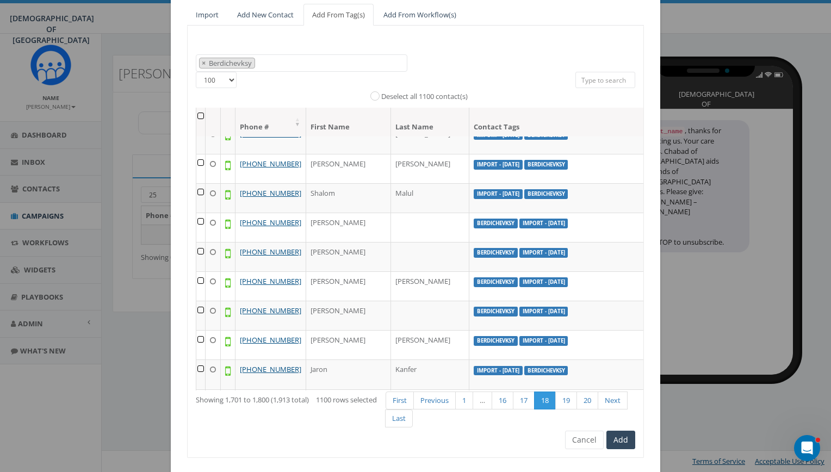
click at [196, 115] on th at bounding box center [200, 122] width 9 height 29
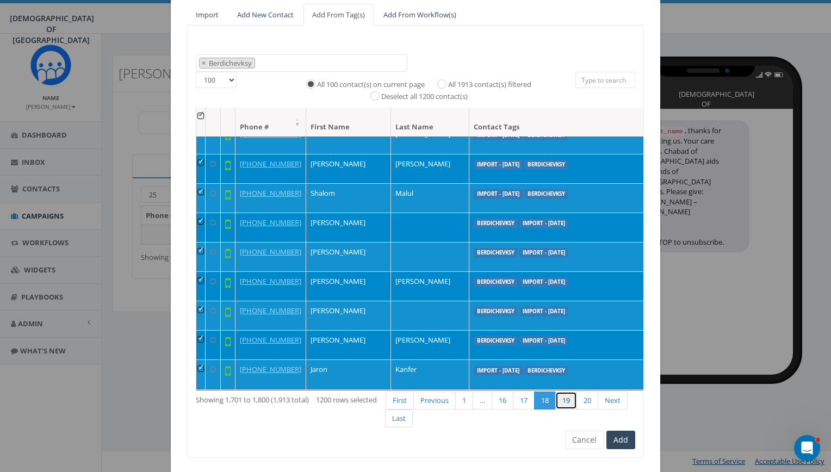
click at [559, 406] on link "19" at bounding box center [566, 400] width 22 height 18
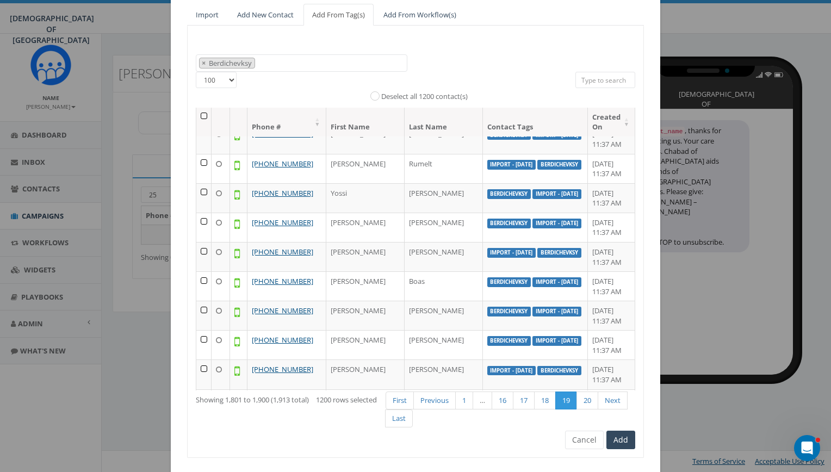
click at [201, 115] on th at bounding box center [203, 122] width 15 height 29
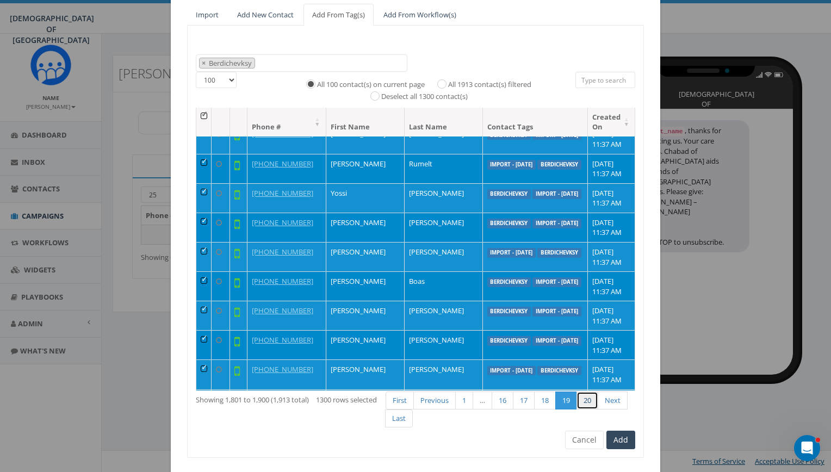
click at [581, 397] on link "20" at bounding box center [587, 400] width 22 height 18
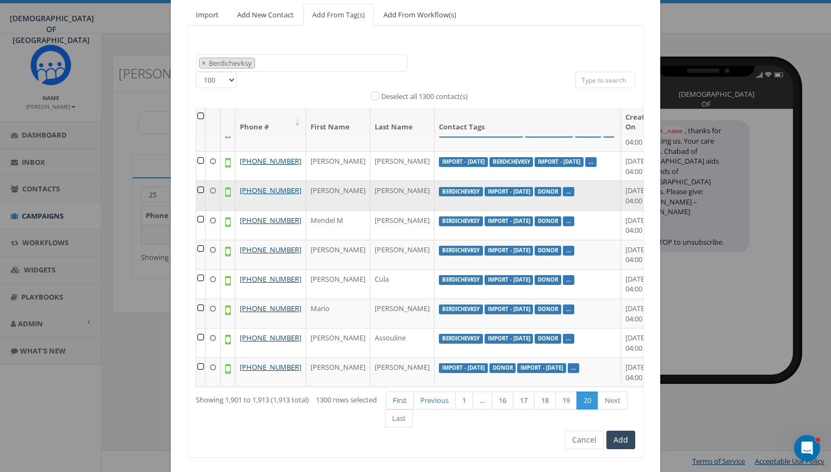
scroll to position [264, 0]
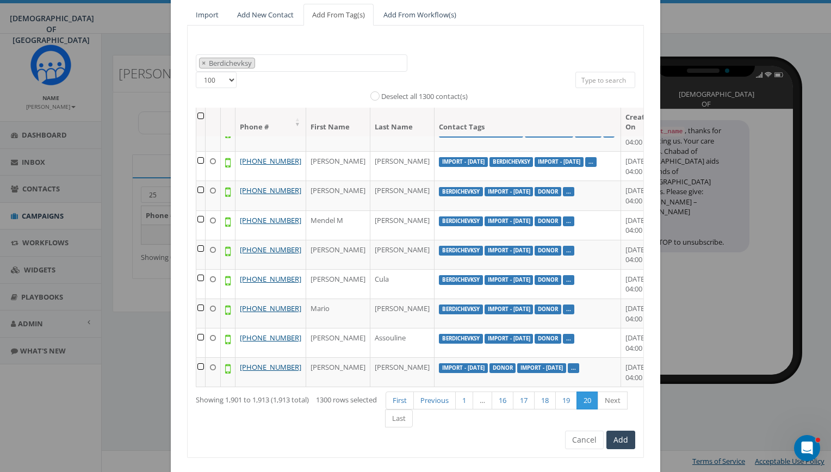
click at [199, 115] on th at bounding box center [200, 122] width 9 height 29
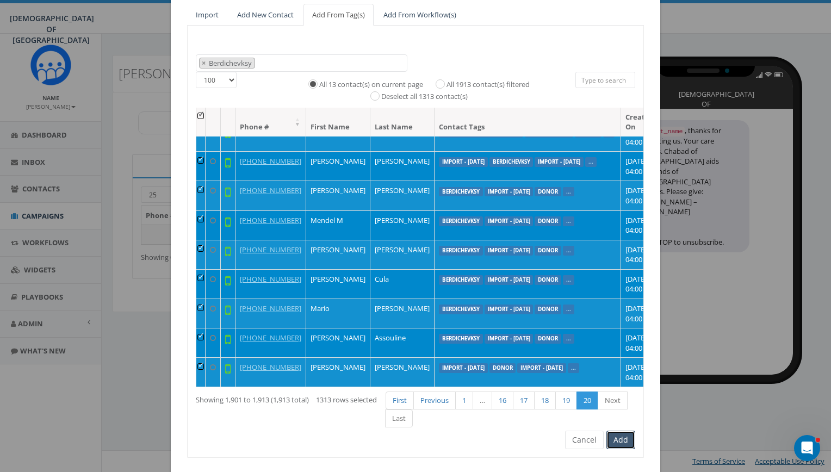
click at [620, 441] on button "Add" at bounding box center [620, 440] width 29 height 18
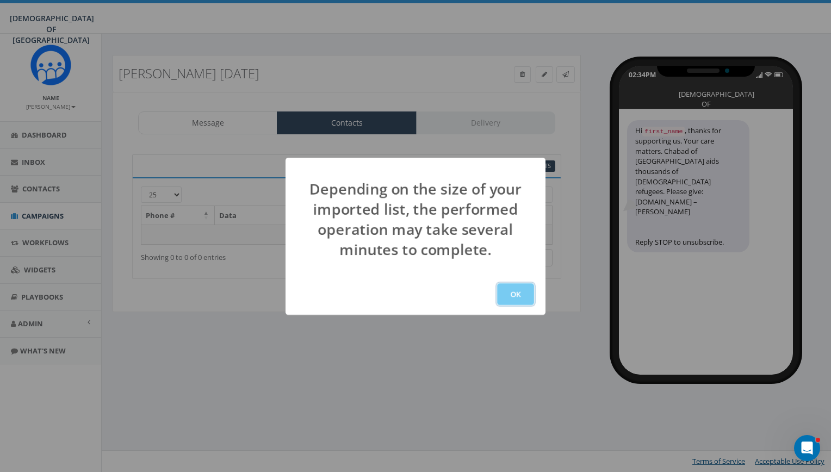
click at [513, 288] on button "OK" at bounding box center [515, 294] width 37 height 22
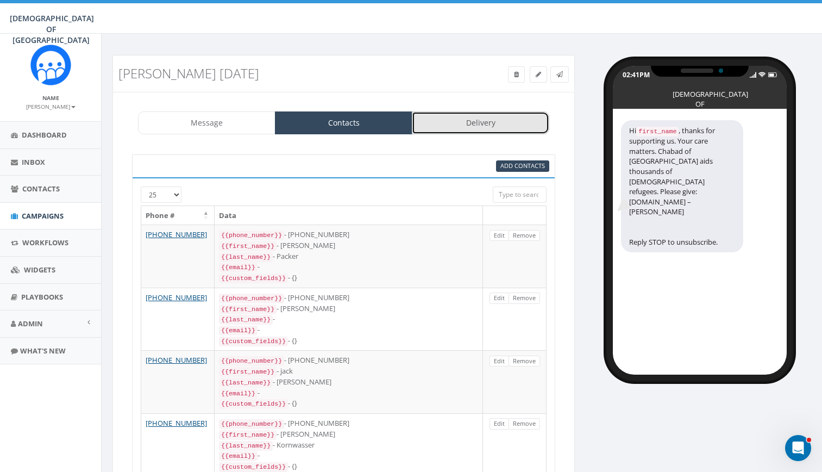
click at [451, 126] on link "Delivery" at bounding box center [481, 122] width 138 height 23
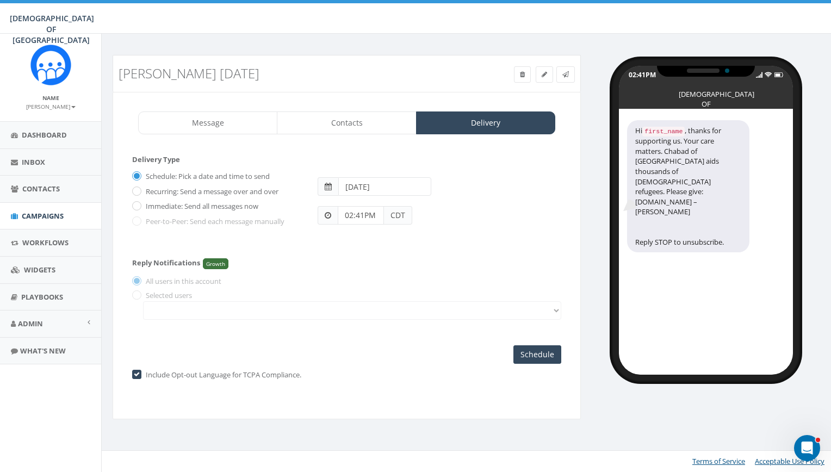
click at [230, 202] on label "Immediate: Send all messages now" at bounding box center [200, 206] width 115 height 11
click at [139, 203] on input "Immediate: Send all messages now" at bounding box center [135, 206] width 7 height 7
radio input "true"
click at [537, 353] on input "Send Now" at bounding box center [535, 354] width 51 height 18
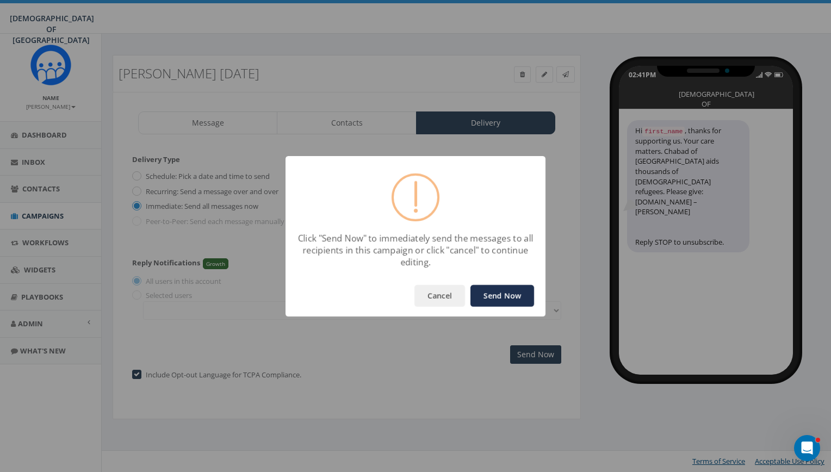
click at [502, 291] on button "Send Now" at bounding box center [502, 296] width 64 height 22
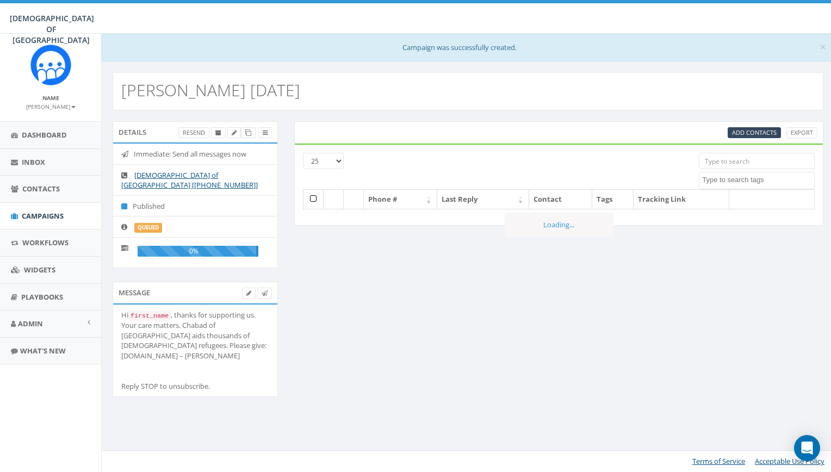
select select
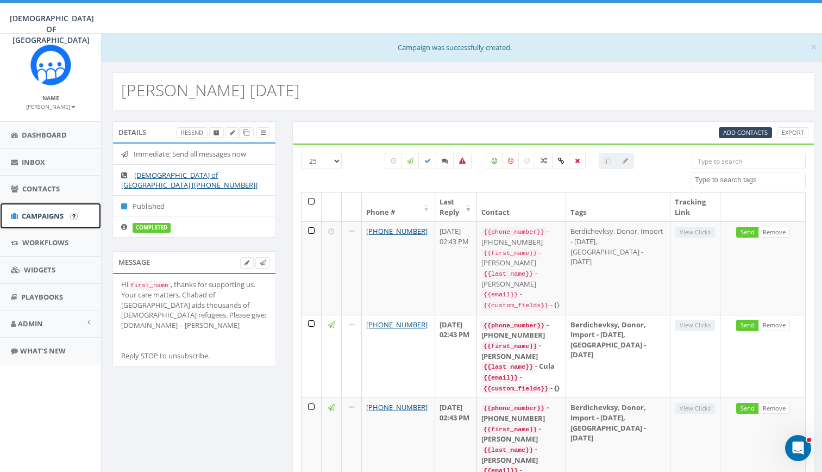
click at [62, 211] on span "Campaigns" at bounding box center [43, 216] width 42 height 10
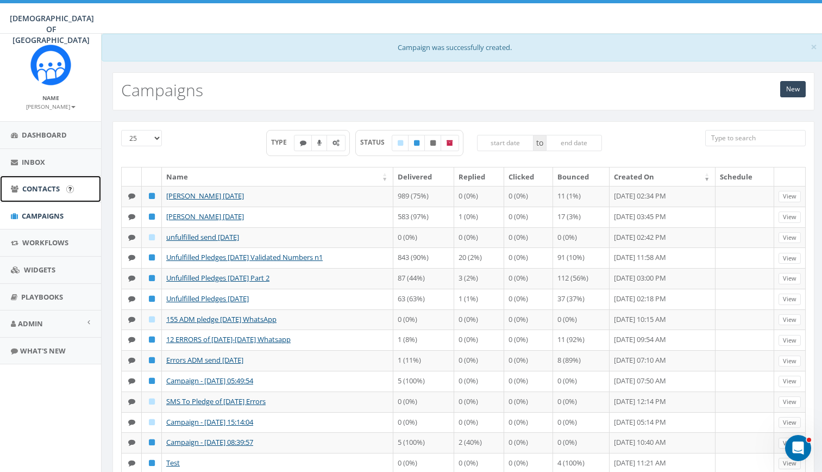
click at [50, 190] on span "Contacts" at bounding box center [41, 189] width 38 height 10
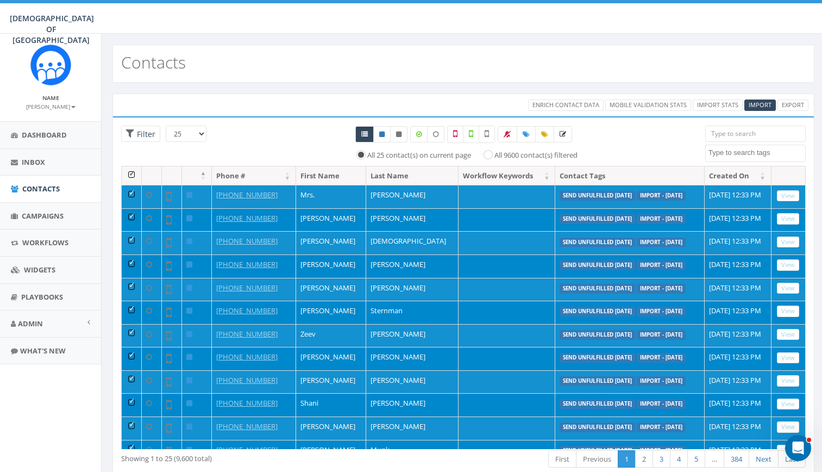
click at [734, 152] on textarea "Search" at bounding box center [757, 153] width 97 height 10
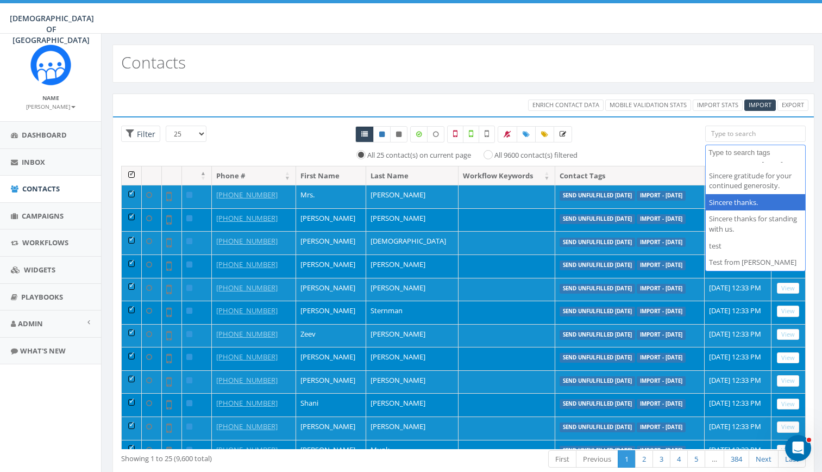
scroll to position [351, 0]
select select "message filtered"
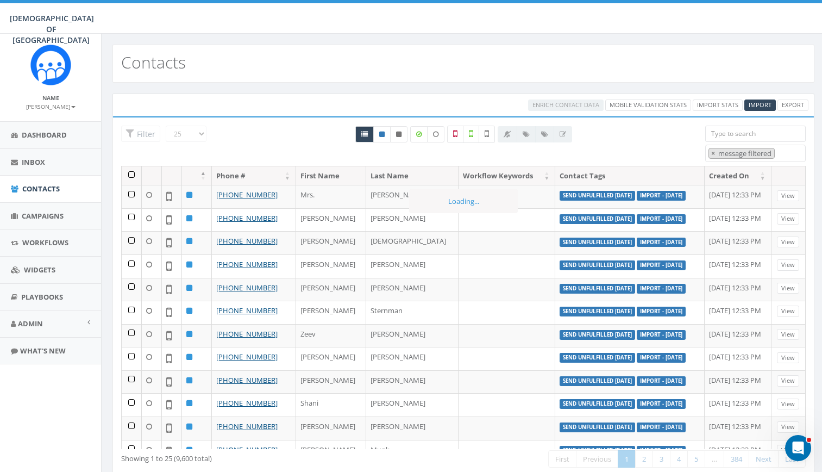
scroll to position [166, 0]
click at [712, 151] on span "×" at bounding box center [714, 153] width 4 height 10
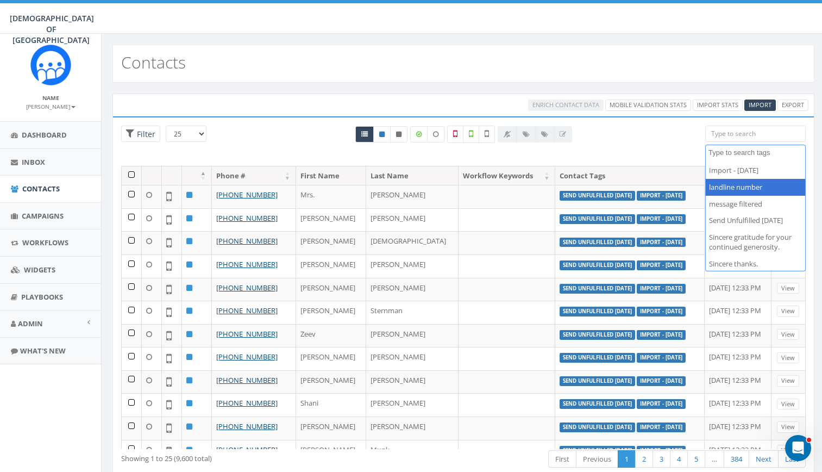
scroll to position [336, 0]
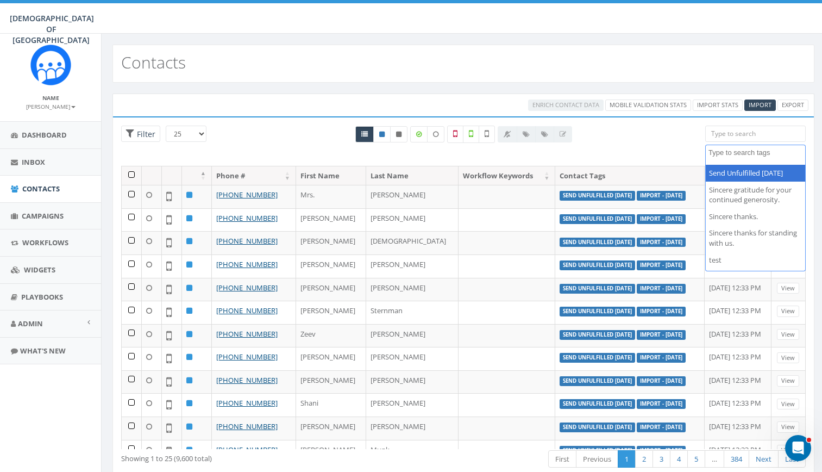
select select "Send Unfulfilled July 28"
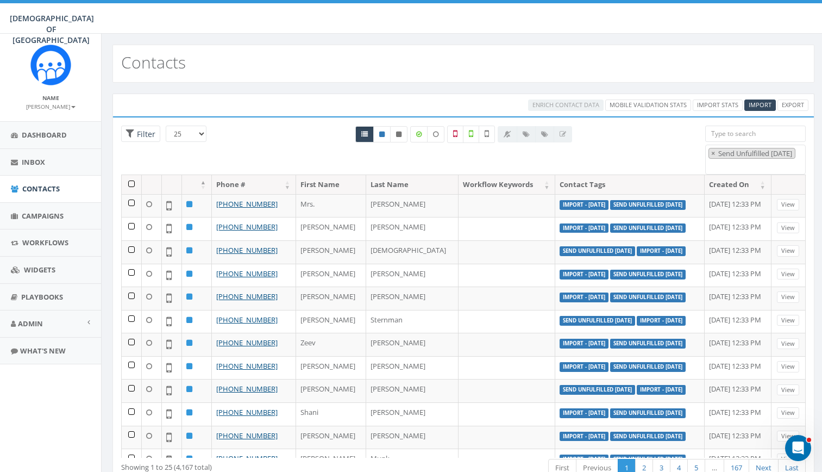
click at [578, 143] on div "All 0 contact(s) on current page All 9600 contact(s) filtered" at bounding box center [464, 143] width 250 height 35
click at [635, 155] on div "All 0 contact(s) on current page All 9600 contact(s) filtered" at bounding box center [464, 146] width 468 height 40
click at [697, 161] on div "All 0 contact(s) on current page All 9600 contact(s) filtered" at bounding box center [464, 146] width 468 height 40
click at [86, 326] on link "Admin" at bounding box center [50, 323] width 101 height 27
click at [56, 345] on link "Account" at bounding box center [50, 348] width 101 height 21
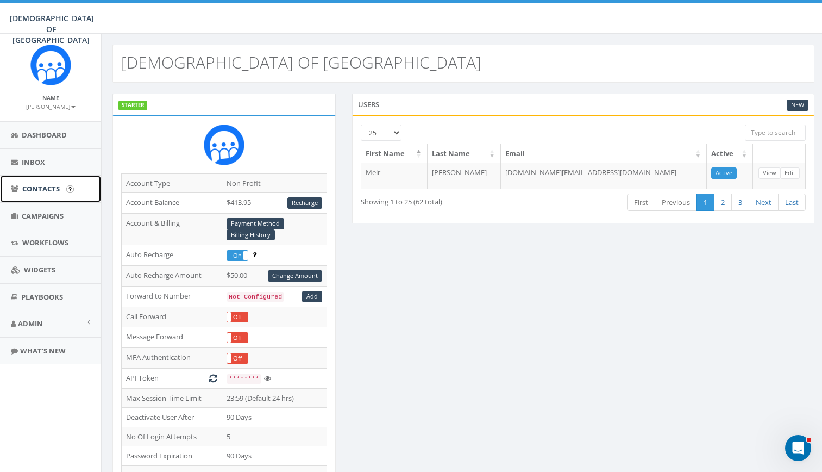
click at [49, 194] on span "Contacts" at bounding box center [41, 189] width 38 height 10
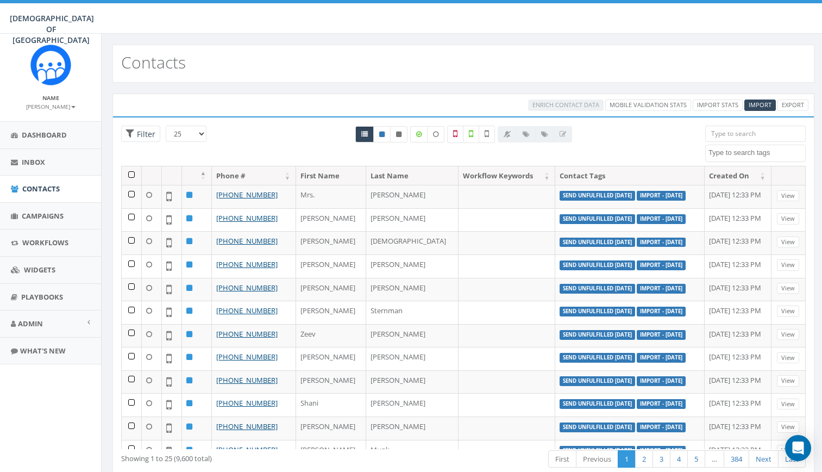
select select
click at [753, 150] on textarea "Search" at bounding box center [757, 153] width 97 height 10
type textarea "sen"
select select "Send Unfulfilled [DATE]"
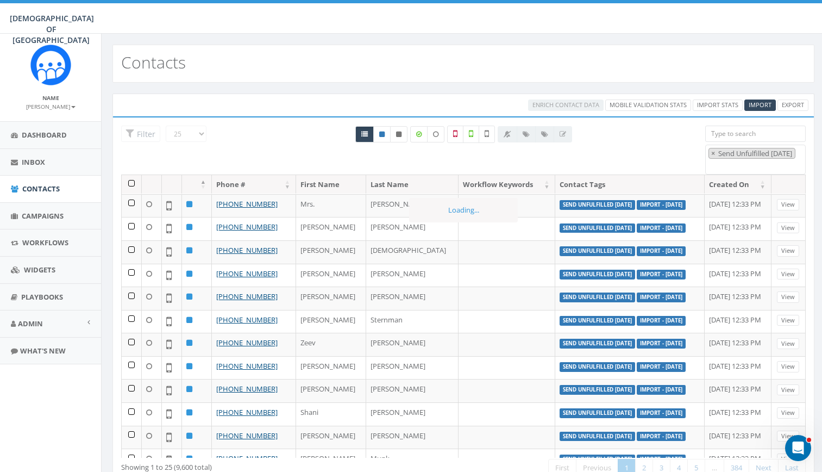
scroll to position [176, 0]
click at [247, 152] on div "All 0 contact(s) on current page All 9600 contact(s) filtered" at bounding box center [464, 146] width 468 height 40
click at [132, 183] on th at bounding box center [132, 184] width 20 height 19
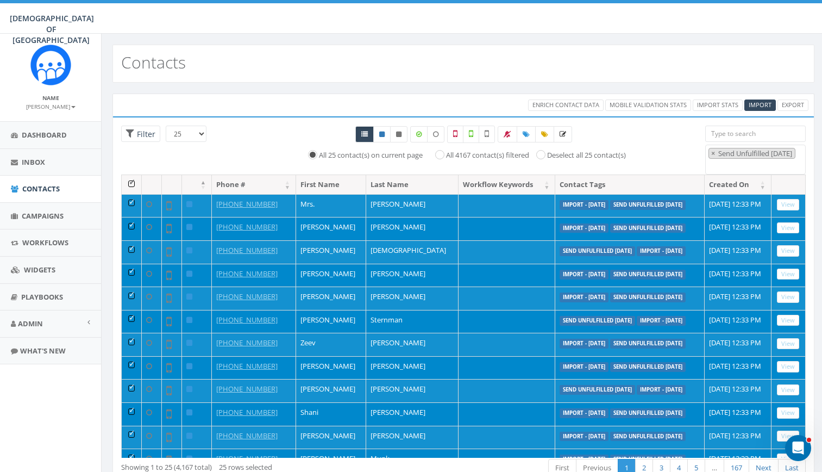
click at [452, 153] on label "All 4167 contact(s) filtered" at bounding box center [487, 155] width 83 height 11
click at [446, 153] on input "All 4167 contact(s) filtered" at bounding box center [442, 154] width 7 height 7
radio input "true"
click at [584, 104] on span "Enrich Contact Data" at bounding box center [566, 105] width 67 height 8
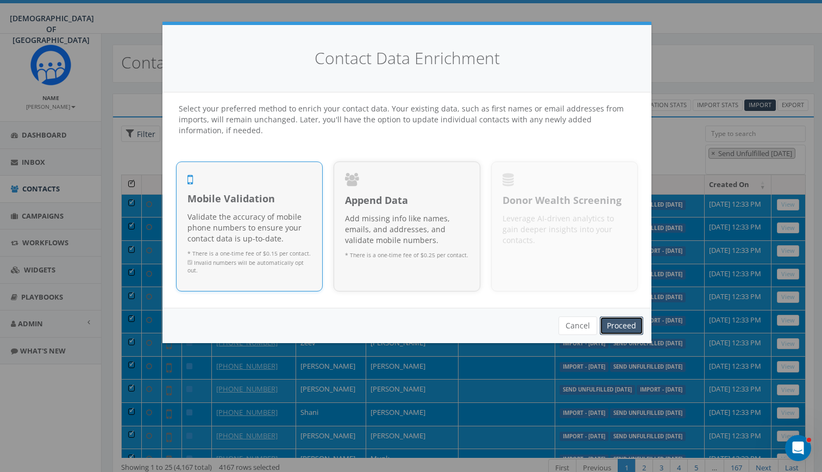
click at [622, 327] on link "Proceed" at bounding box center [621, 325] width 43 height 18
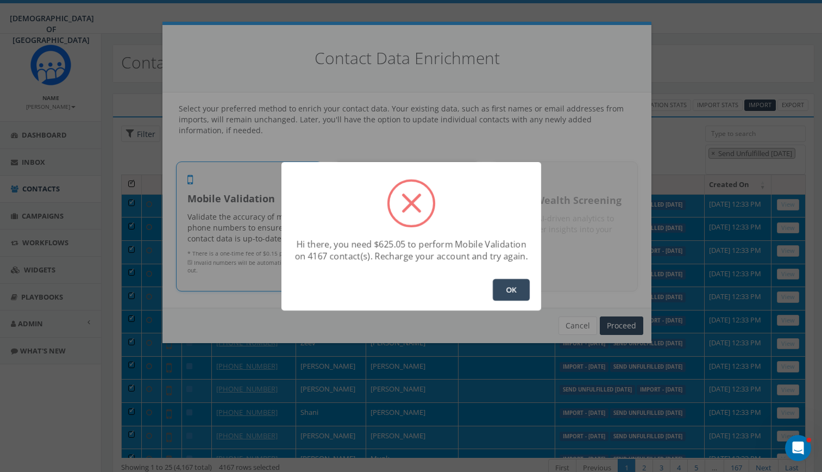
click at [516, 284] on button "OK" at bounding box center [511, 290] width 37 height 22
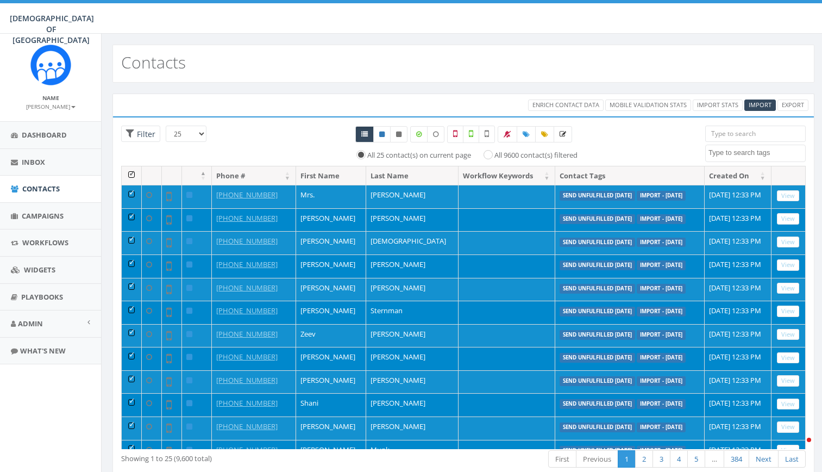
select select
click at [46, 318] on link "Admin" at bounding box center [50, 323] width 101 height 27
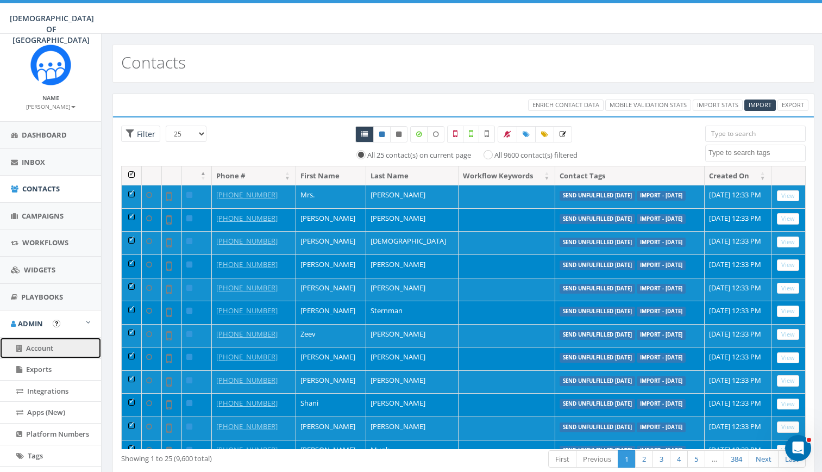
click at [47, 341] on link "Account" at bounding box center [50, 348] width 101 height 21
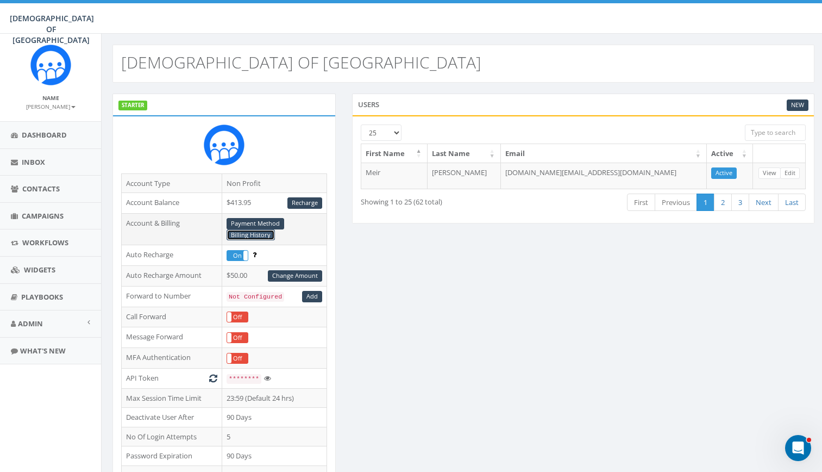
click at [263, 236] on link "Billing History" at bounding box center [251, 234] width 48 height 11
click at [310, 202] on link "Recharge" at bounding box center [305, 202] width 35 height 11
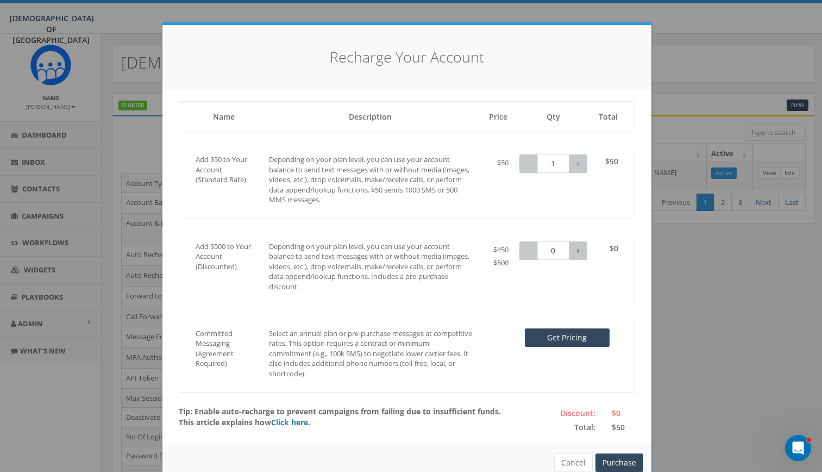
scroll to position [24, 0]
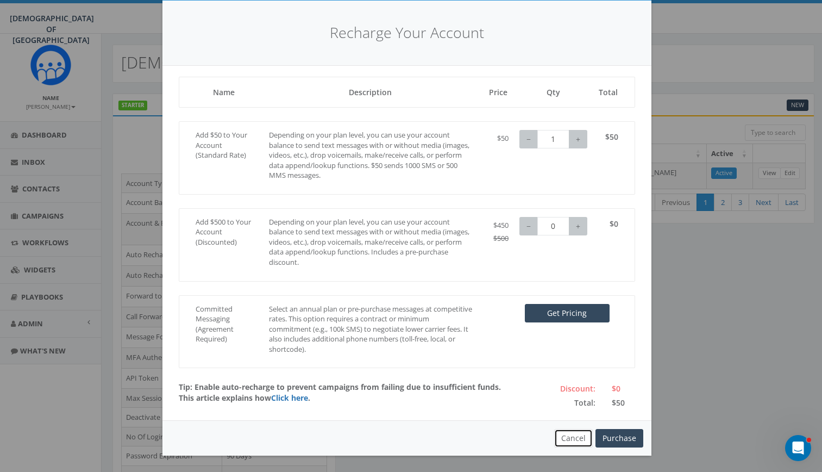
click at [565, 432] on button "Cancel" at bounding box center [573, 438] width 39 height 18
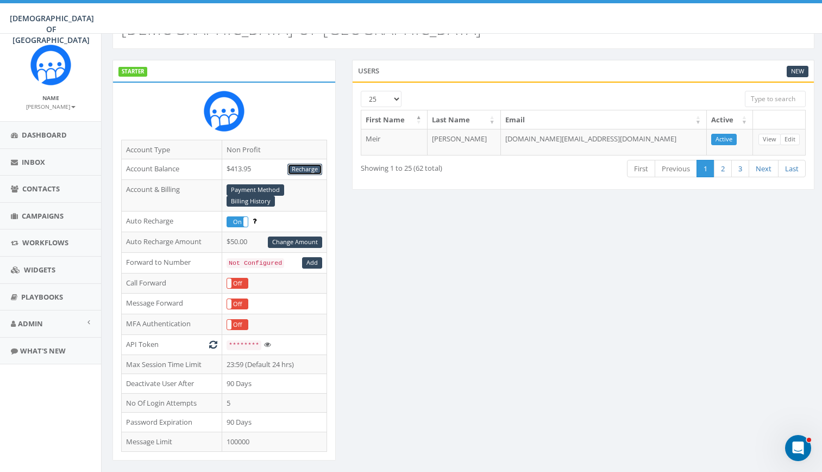
scroll to position [0, 0]
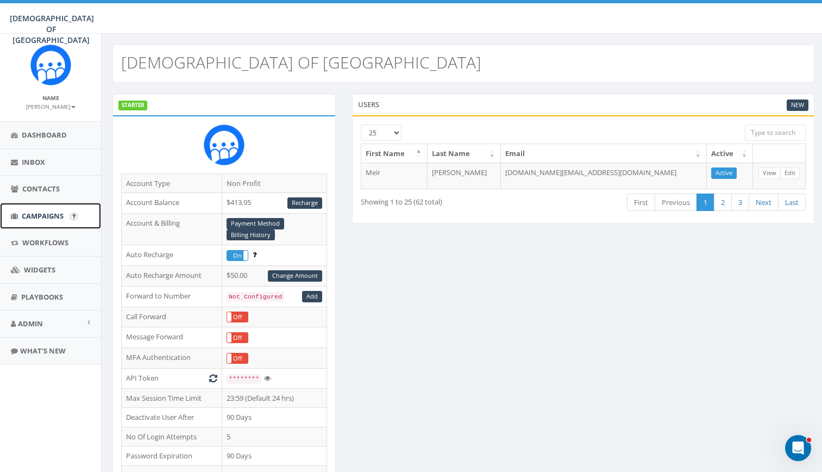
click at [55, 217] on span "Campaigns" at bounding box center [43, 216] width 42 height 10
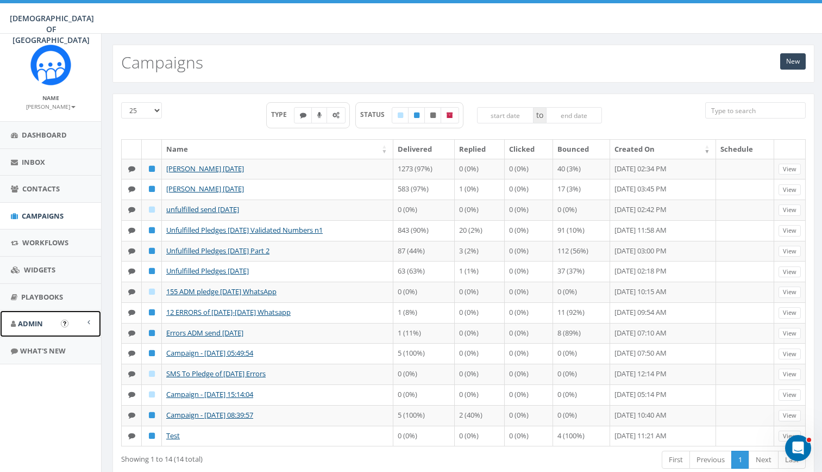
click at [39, 323] on span "Admin" at bounding box center [30, 324] width 25 height 10
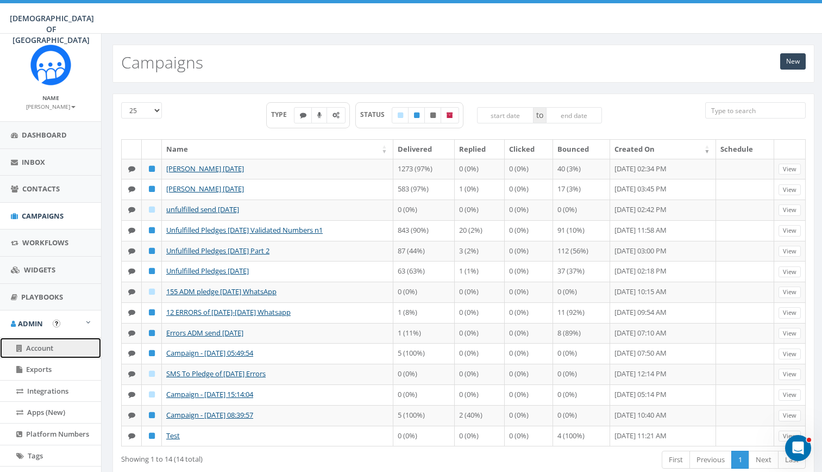
click at [44, 345] on span "Account" at bounding box center [39, 348] width 27 height 10
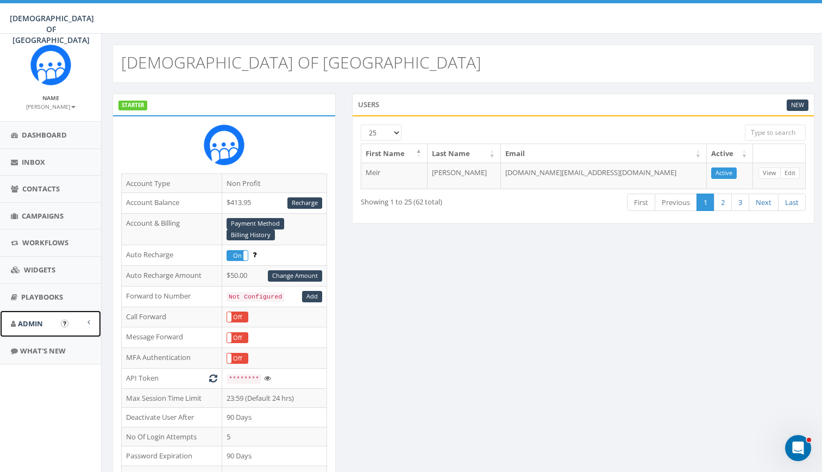
click at [84, 314] on link "Admin" at bounding box center [50, 323] width 101 height 27
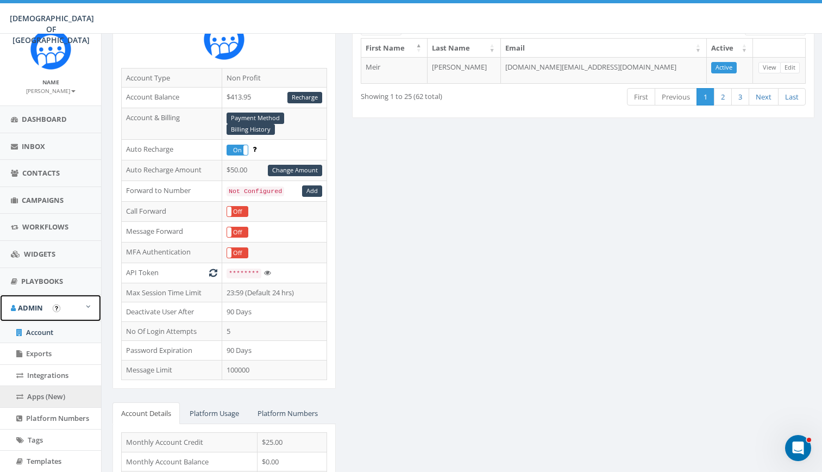
scroll to position [15, 0]
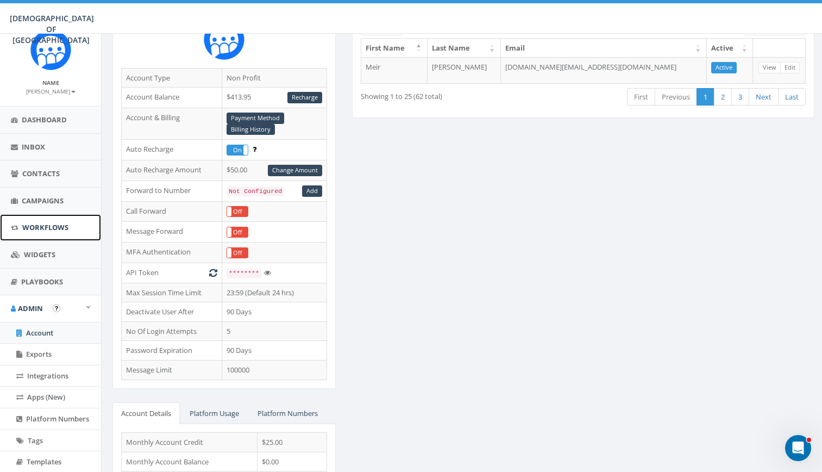
click at [38, 228] on span "Workflows" at bounding box center [45, 227] width 46 height 10
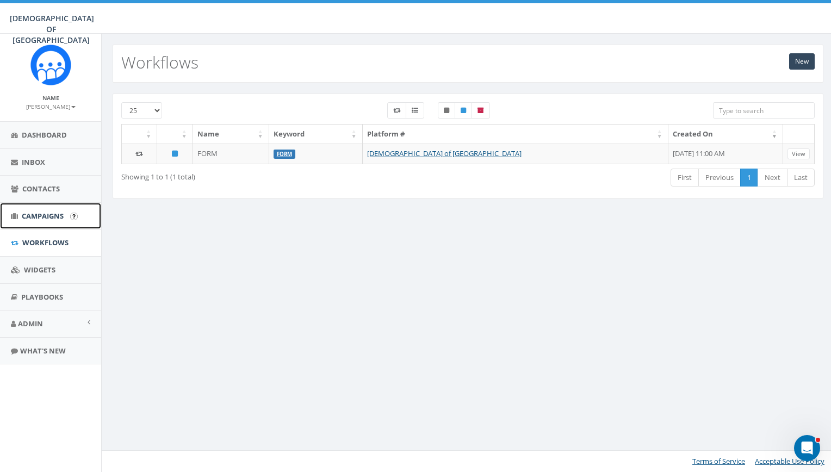
click at [42, 208] on link "Campaigns" at bounding box center [50, 216] width 101 height 27
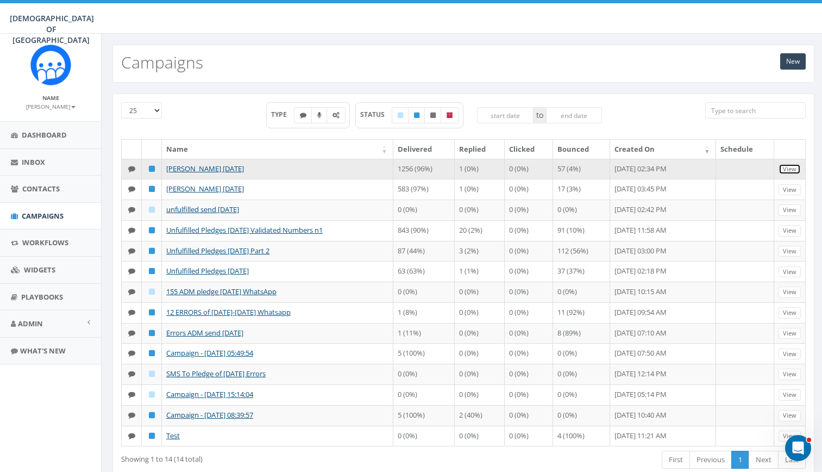
click at [787, 171] on link "View" at bounding box center [790, 169] width 22 height 11
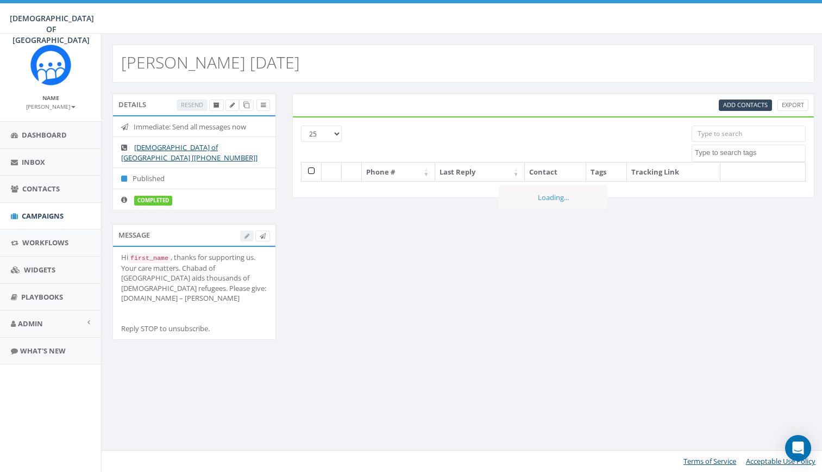
select select
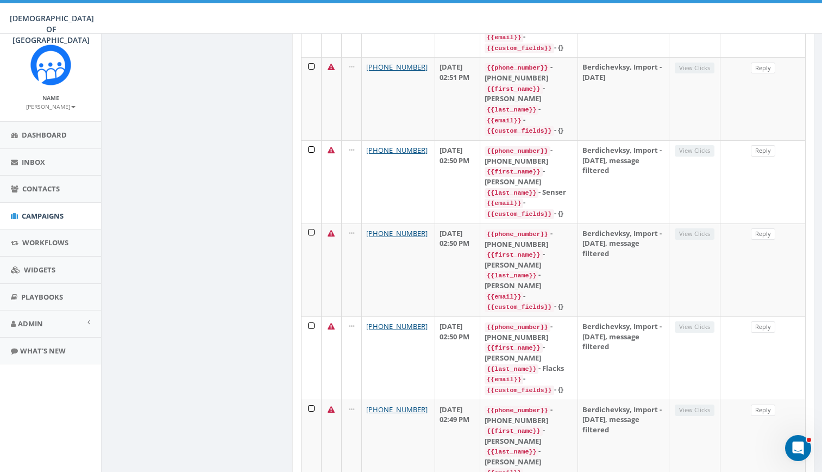
scroll to position [1849, 0]
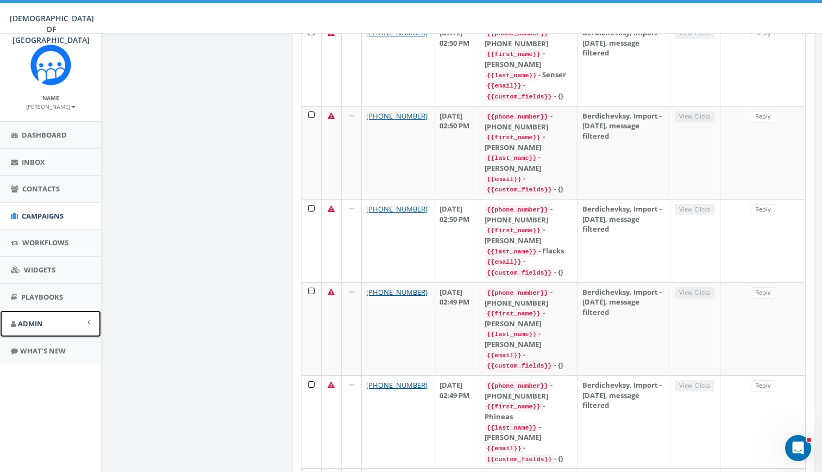
click at [63, 332] on link "Admin" at bounding box center [50, 323] width 101 height 27
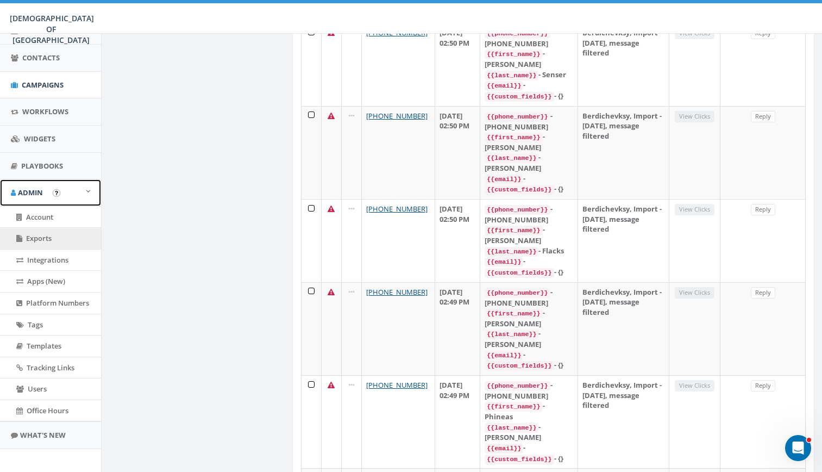
scroll to position [135, 0]
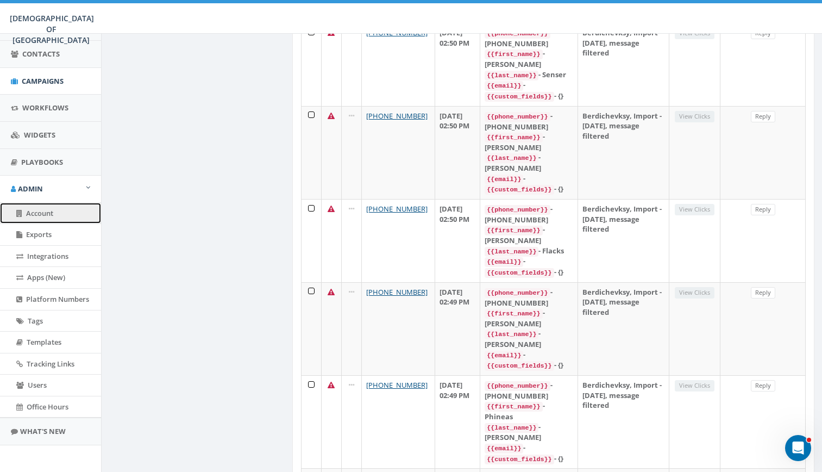
click at [55, 219] on link "Account" at bounding box center [50, 213] width 101 height 21
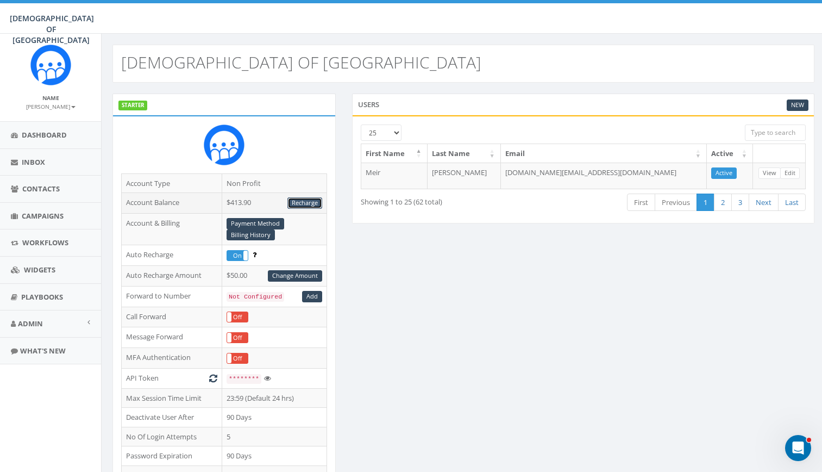
click at [312, 202] on link "Recharge" at bounding box center [305, 202] width 35 height 11
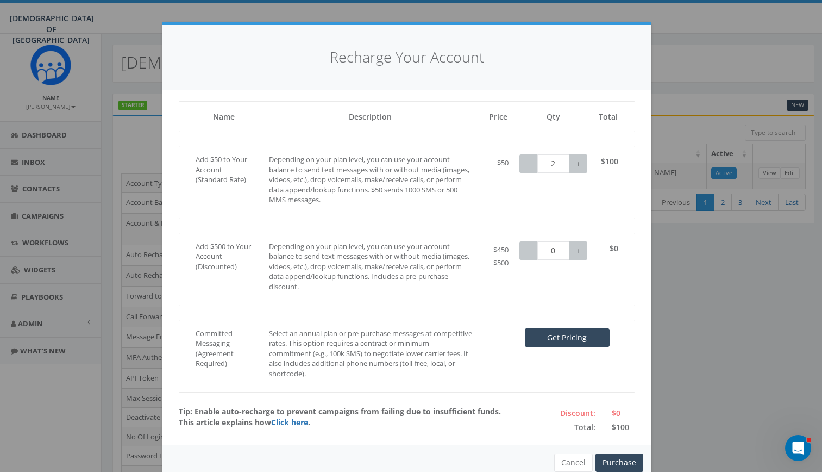
click at [572, 165] on button "+" at bounding box center [578, 163] width 18 height 18
type input "6"
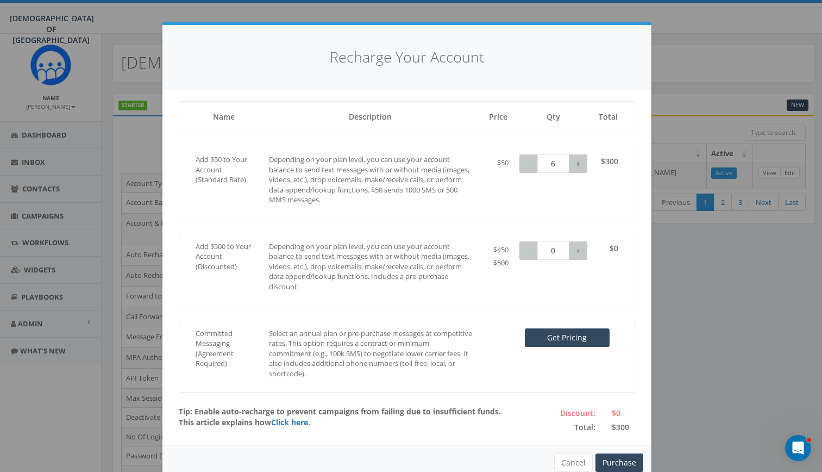
click at [572, 165] on button "+" at bounding box center [578, 163] width 18 height 18
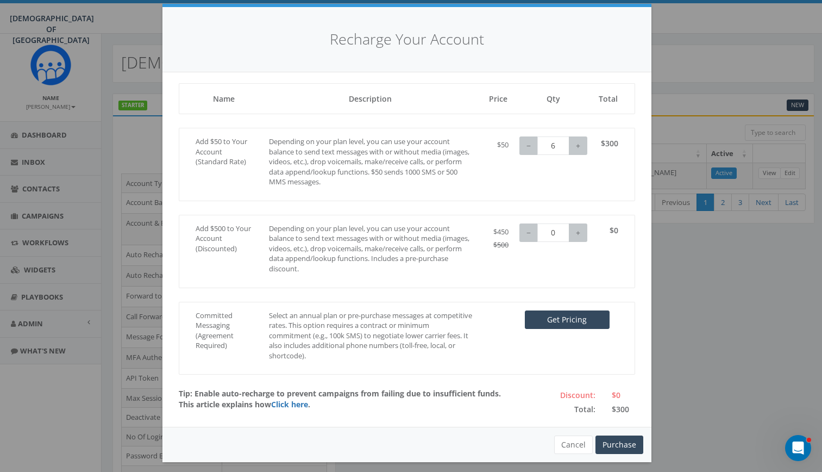
scroll to position [18, 0]
click at [616, 444] on button "Purchase" at bounding box center [620, 444] width 48 height 18
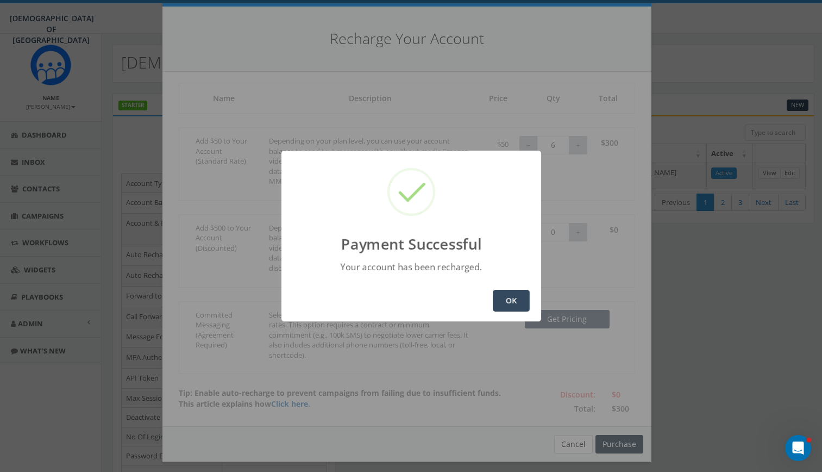
click at [509, 298] on button "OK" at bounding box center [511, 301] width 37 height 22
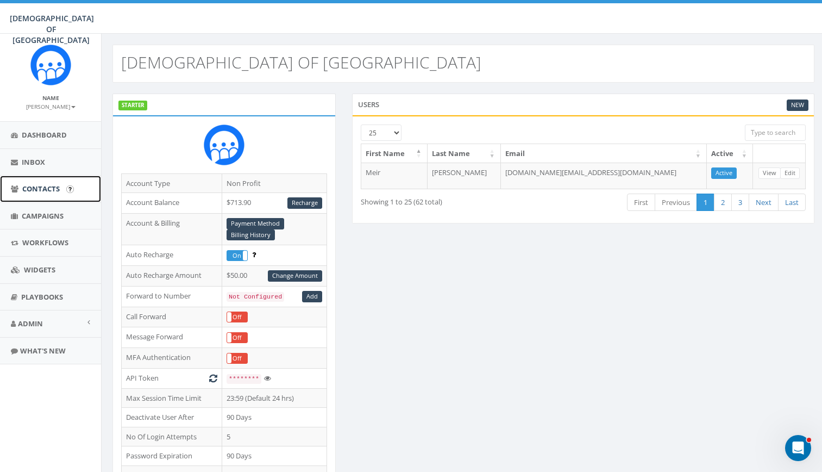
click at [49, 194] on span "Contacts" at bounding box center [41, 189] width 38 height 10
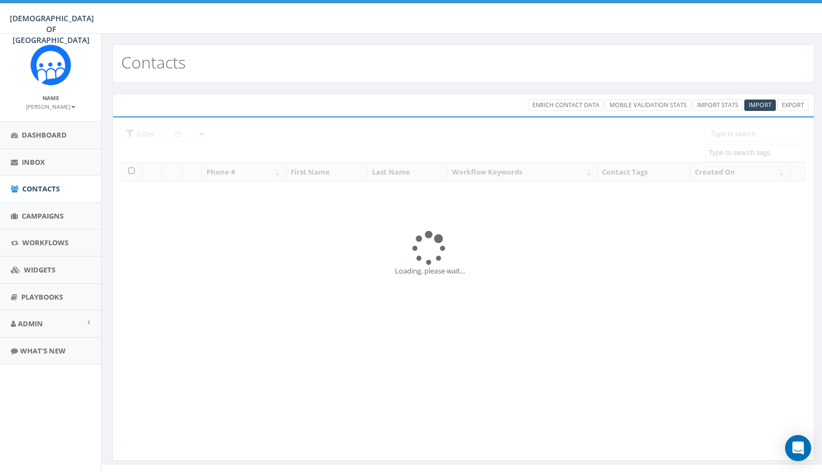
select select
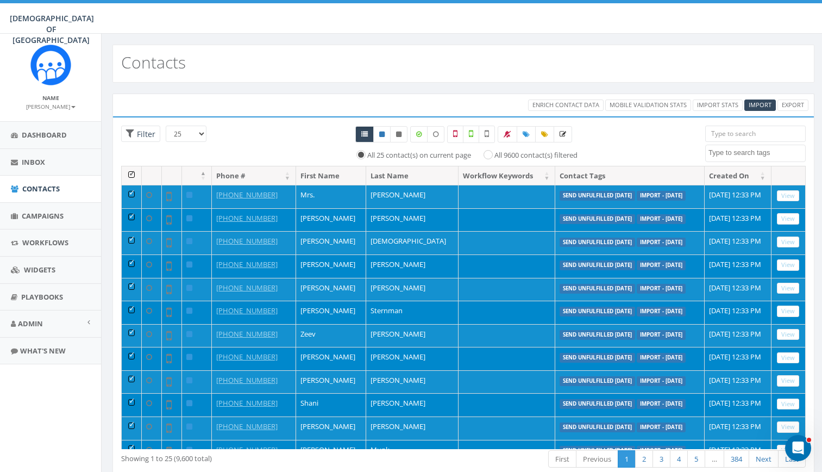
click at [634, 138] on div at bounding box center [464, 134] width 468 height 17
click at [718, 147] on span at bounding box center [756, 153] width 101 height 17
type textarea "sen"
select select "Send Unfulfilled [DATE]"
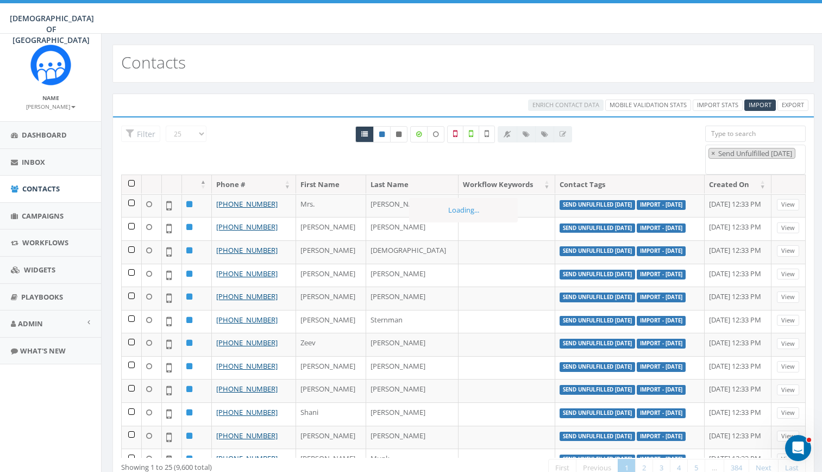
scroll to position [176, 0]
click at [135, 183] on th at bounding box center [132, 184] width 20 height 19
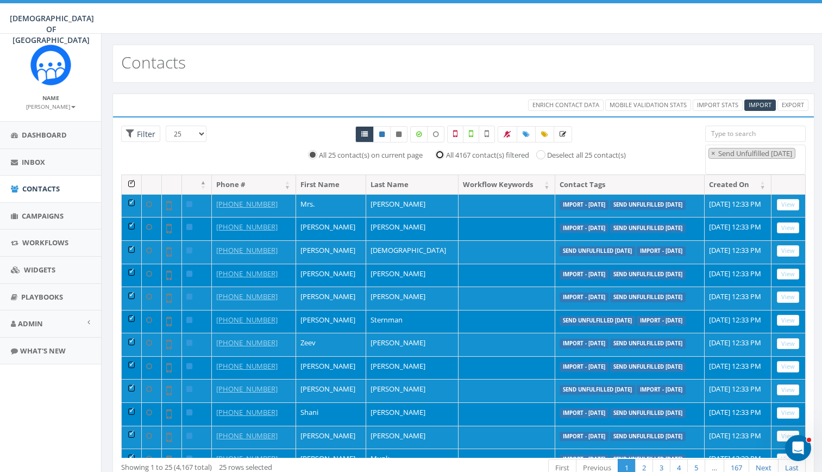
click at [441, 154] on input "All 4167 contact(s) filtered" at bounding box center [442, 154] width 7 height 7
radio input "true"
click at [565, 102] on span "Enrich Contact Data" at bounding box center [566, 105] width 67 height 8
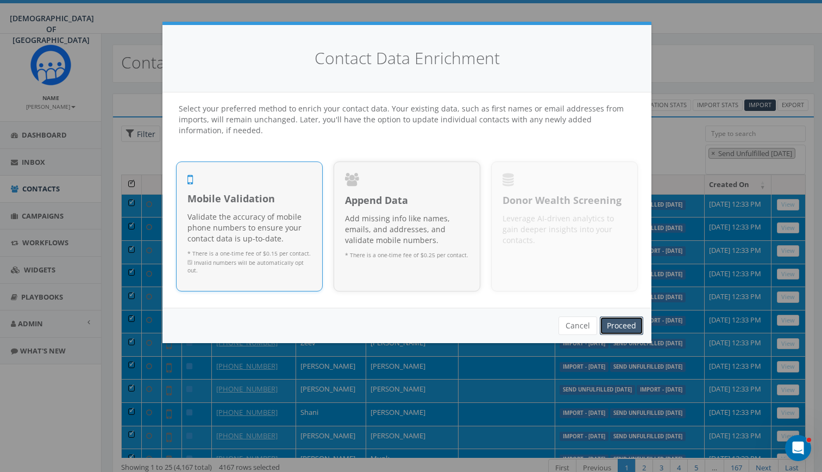
click at [611, 322] on link "Proceed" at bounding box center [621, 325] width 43 height 18
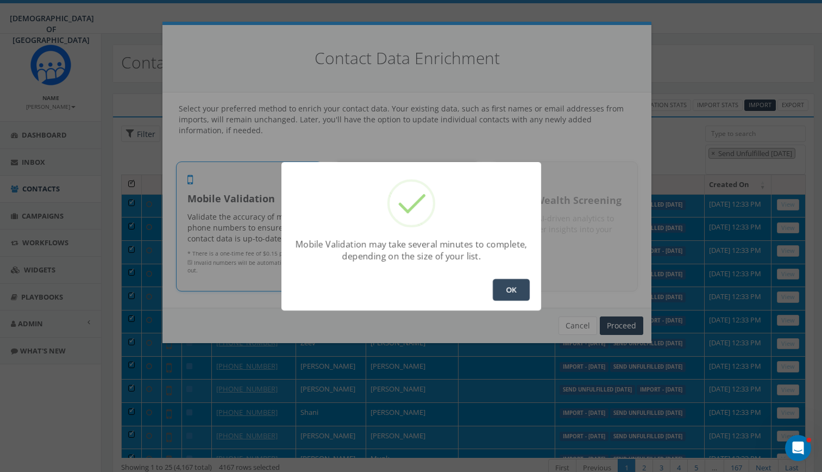
click at [515, 288] on button "OK" at bounding box center [511, 290] width 37 height 22
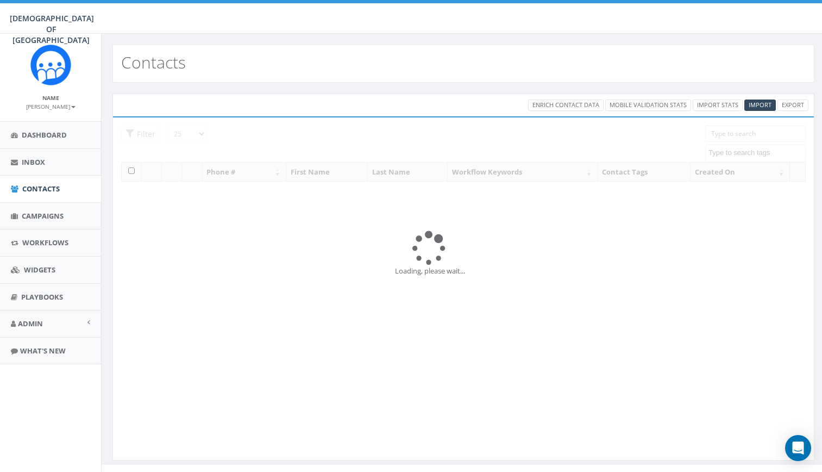
select select
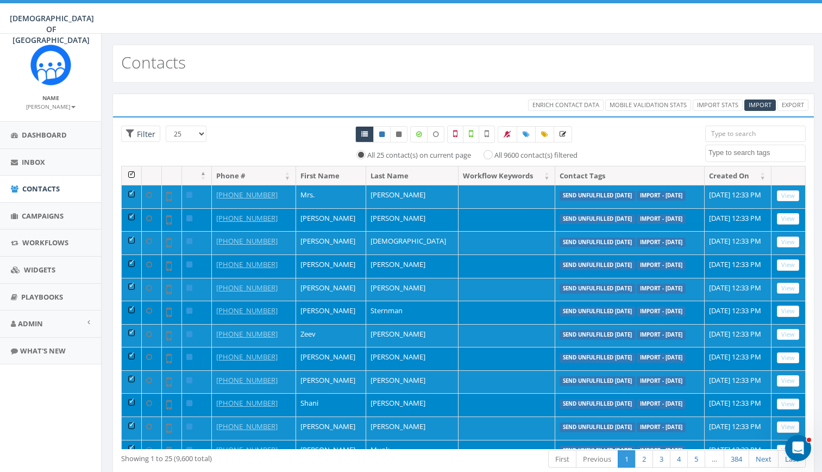
click at [265, 135] on div at bounding box center [464, 134] width 468 height 17
click at [762, 135] on input "search" at bounding box center [756, 134] width 101 height 16
drag, startPoint x: 734, startPoint y: 162, endPoint x: 730, endPoint y: 158, distance: 6.2
click at [730, 158] on div "25 50 100 Filter All 25 contact(s) on current page All 9600 contact(s) filtered…" at bounding box center [463, 146] width 701 height 40
click at [730, 158] on span at bounding box center [756, 153] width 101 height 17
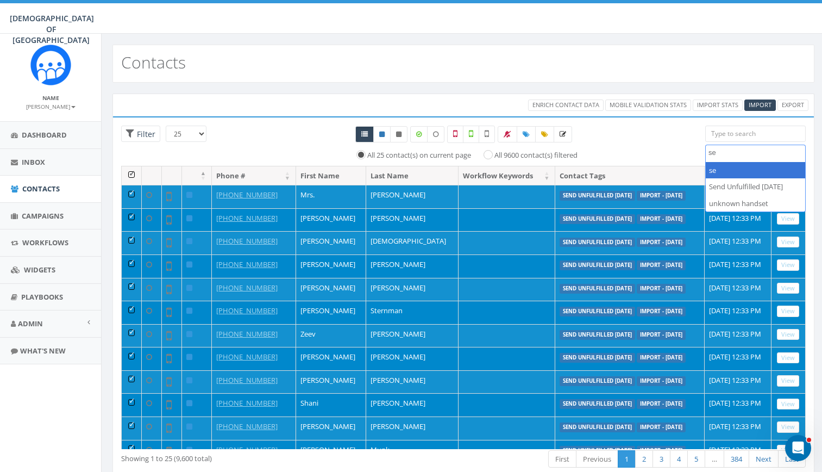
type textarea "se"
select select "Send Unfulfilled [DATE]"
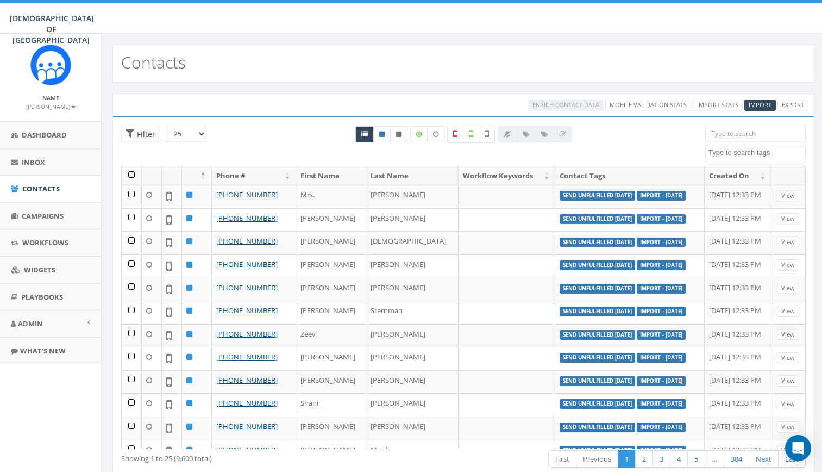
select select
click at [715, 136] on input "search" at bounding box center [756, 134] width 101 height 16
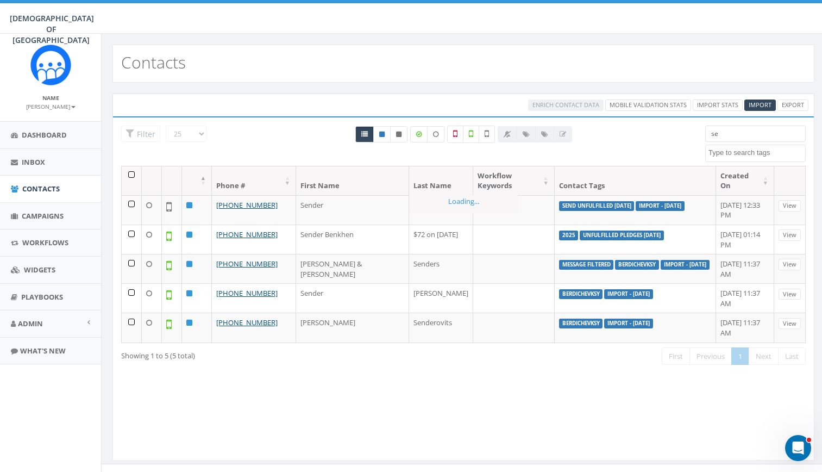
type input "s"
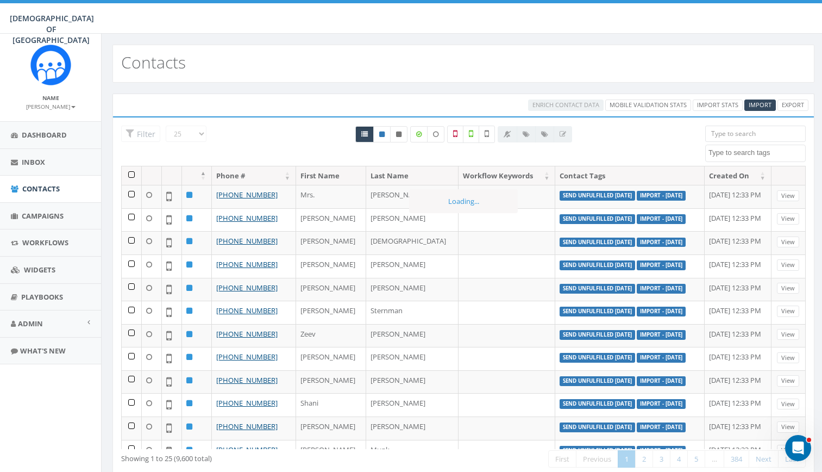
click at [731, 153] on textarea "Search" at bounding box center [757, 153] width 97 height 10
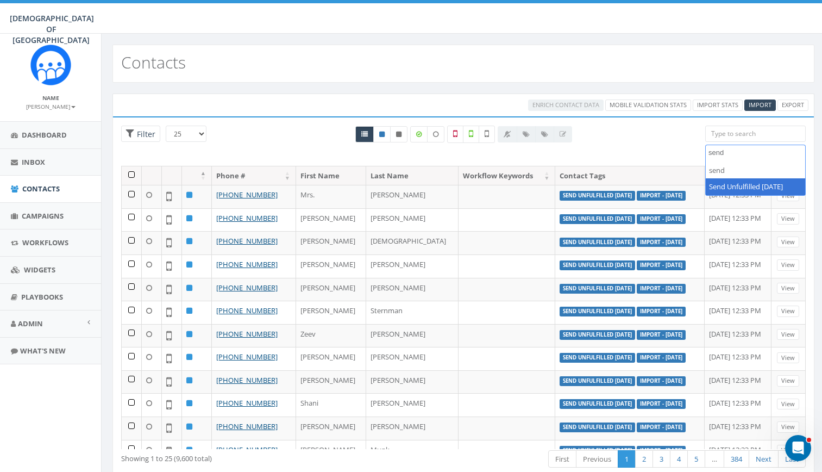
type textarea "send"
select select "Send Unfulfilled [DATE]"
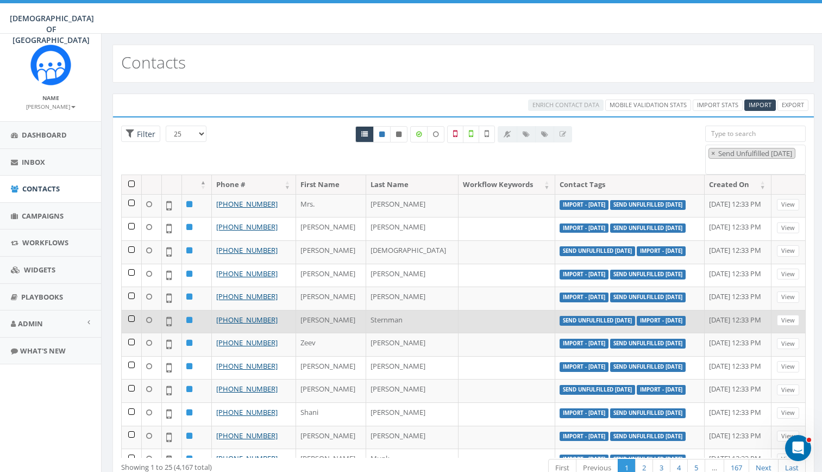
scroll to position [319, 0]
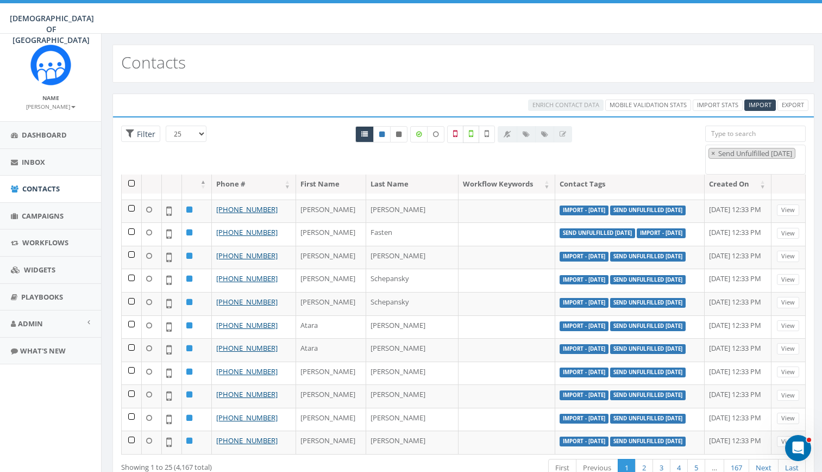
click at [471, 136] on icon at bounding box center [471, 134] width 4 height 10
checkbox input "true"
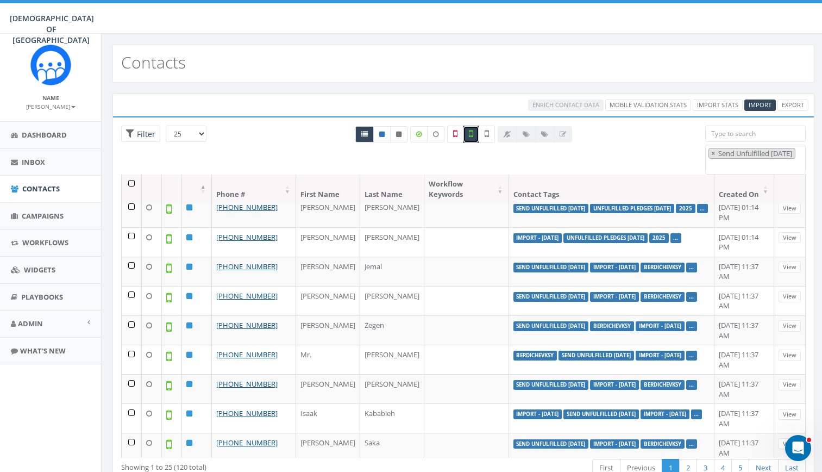
scroll to position [0, 0]
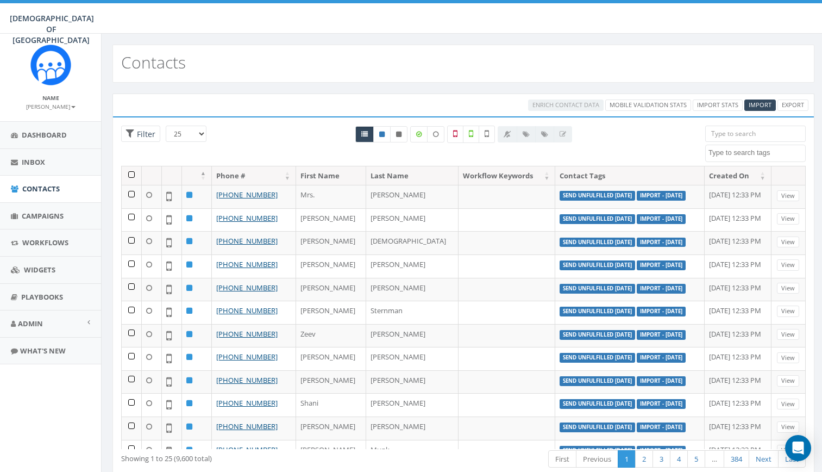
select select
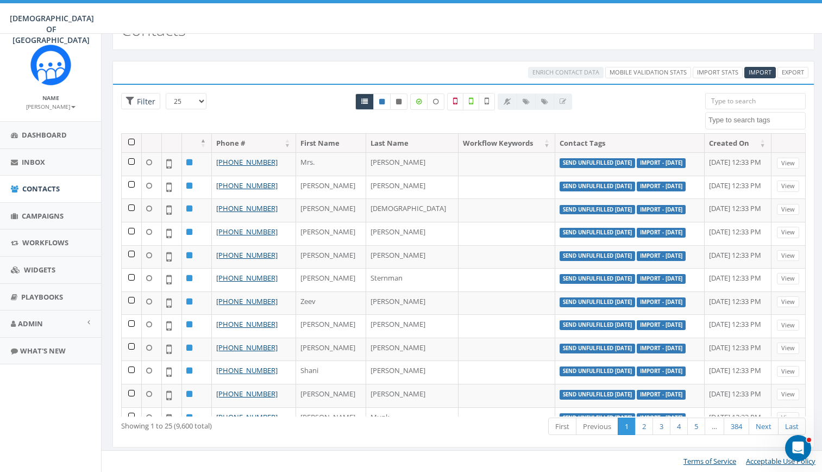
click at [737, 98] on input "search" at bounding box center [756, 101] width 101 height 16
click at [737, 123] on textarea "Search" at bounding box center [757, 120] width 97 height 10
type textarea "se"
select select "Send Unfulfilled [DATE]"
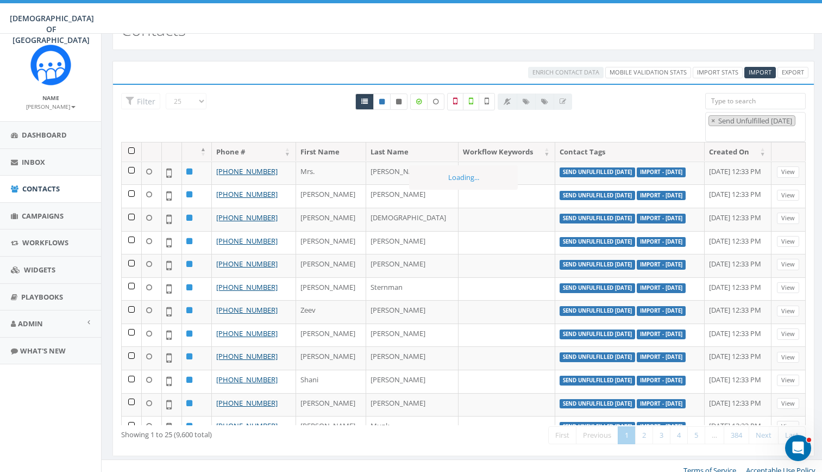
scroll to position [176, 0]
click at [614, 116] on div "All 0 contact(s) on current page All 9600 contact(s) filtered" at bounding box center [464, 113] width 468 height 40
click at [472, 102] on icon at bounding box center [471, 101] width 4 height 10
checkbox input "true"
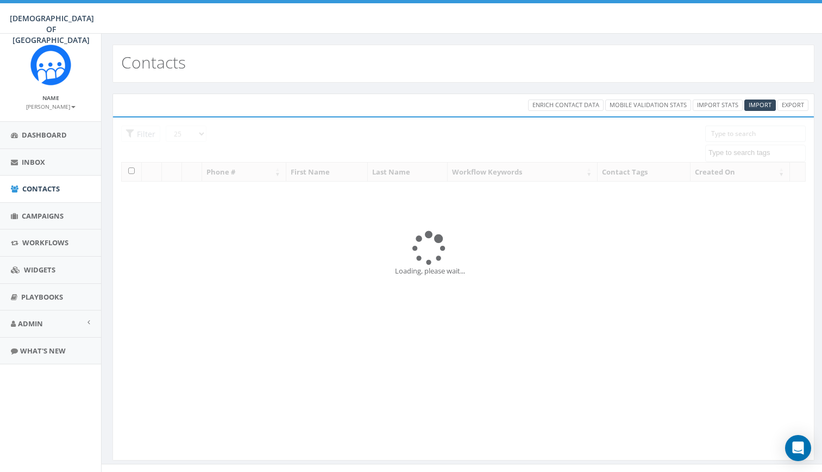
select select
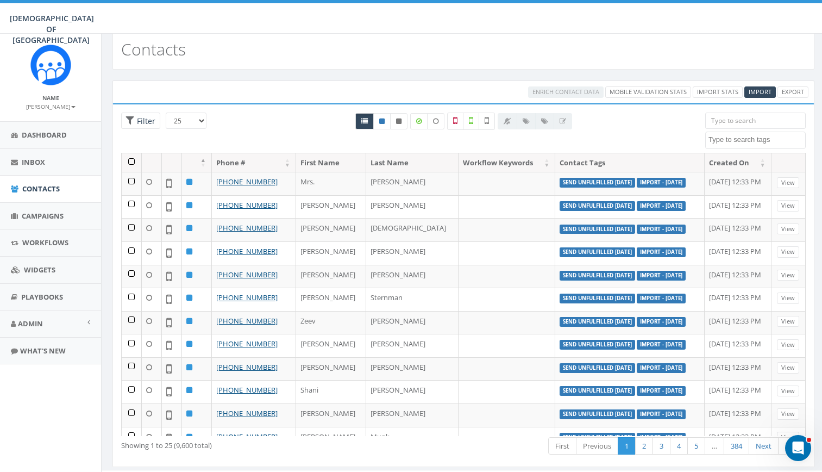
click at [738, 139] on textarea "Search" at bounding box center [757, 140] width 97 height 10
type textarea "send"
select select "Send Unfulfilled [DATE]"
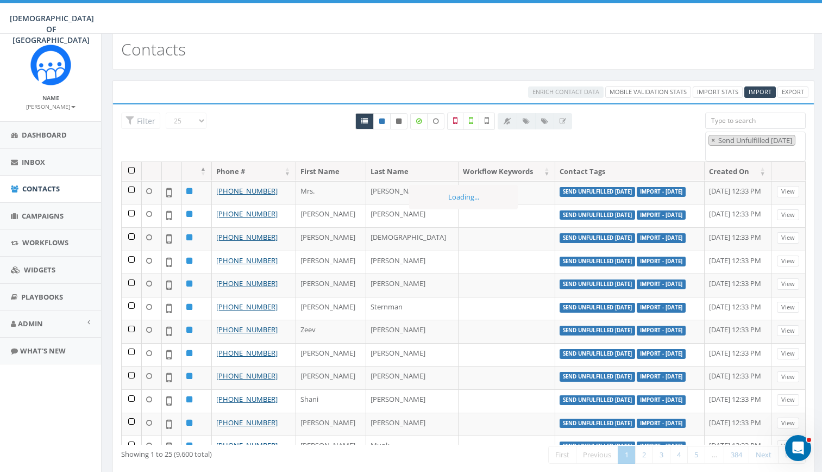
scroll to position [176, 0]
click at [476, 124] on label at bounding box center [471, 121] width 16 height 17
checkbox input "true"
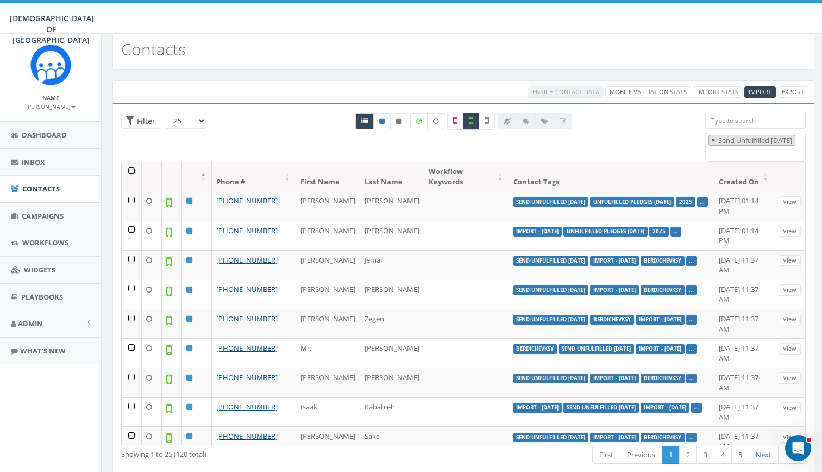
click at [711, 137] on button "×" at bounding box center [713, 140] width 8 height 10
select select
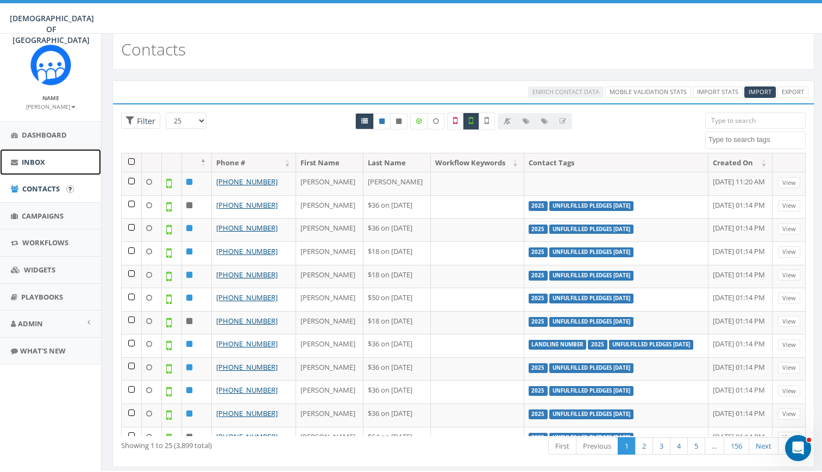
click at [55, 167] on link "Inbox" at bounding box center [50, 162] width 101 height 27
